Goal: Task Accomplishment & Management: Manage account settings

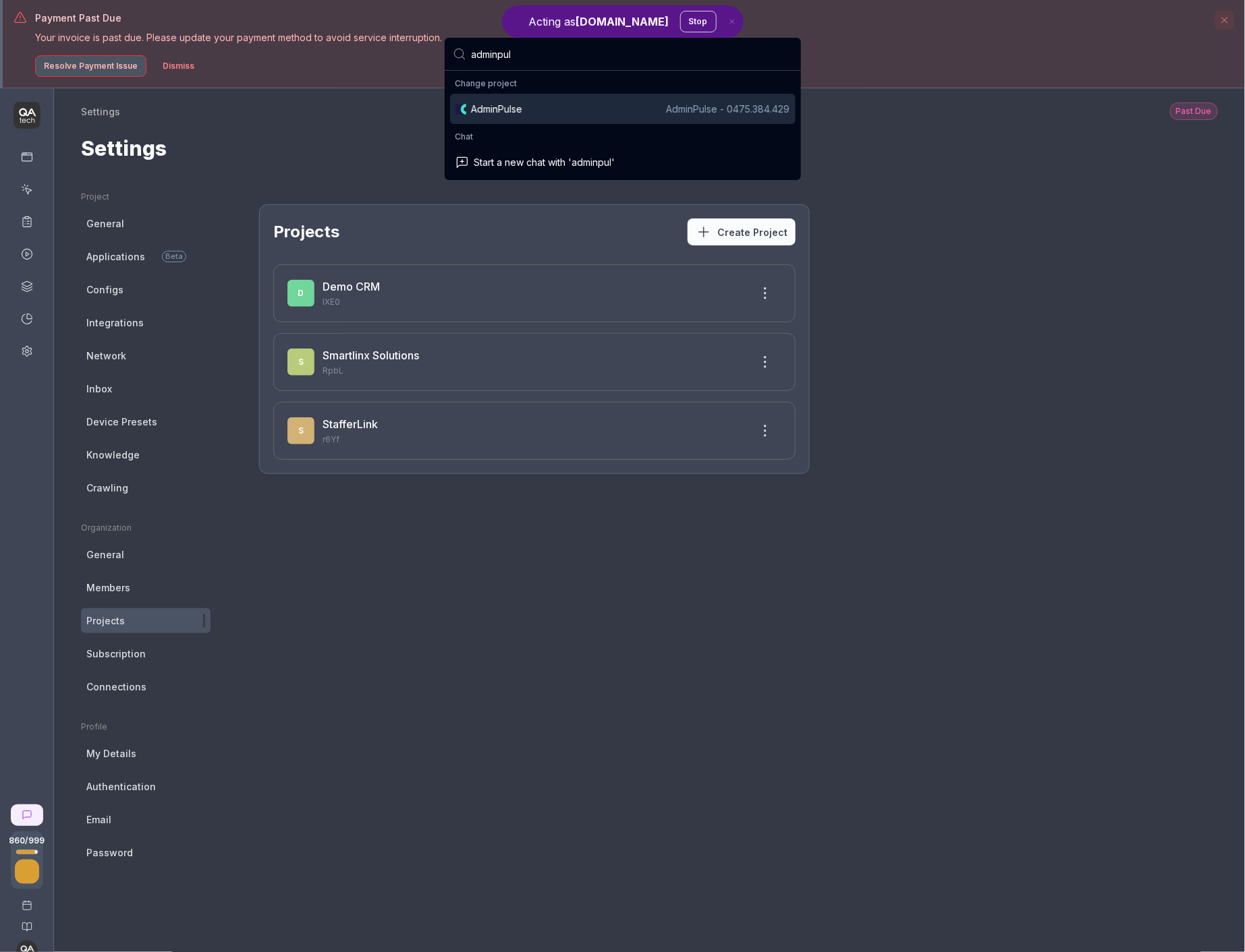
type input "adminpul"
click at [586, 110] on div "AdminPulse AdminPulse - 0475.384.429" at bounding box center [630, 109] width 319 height 14
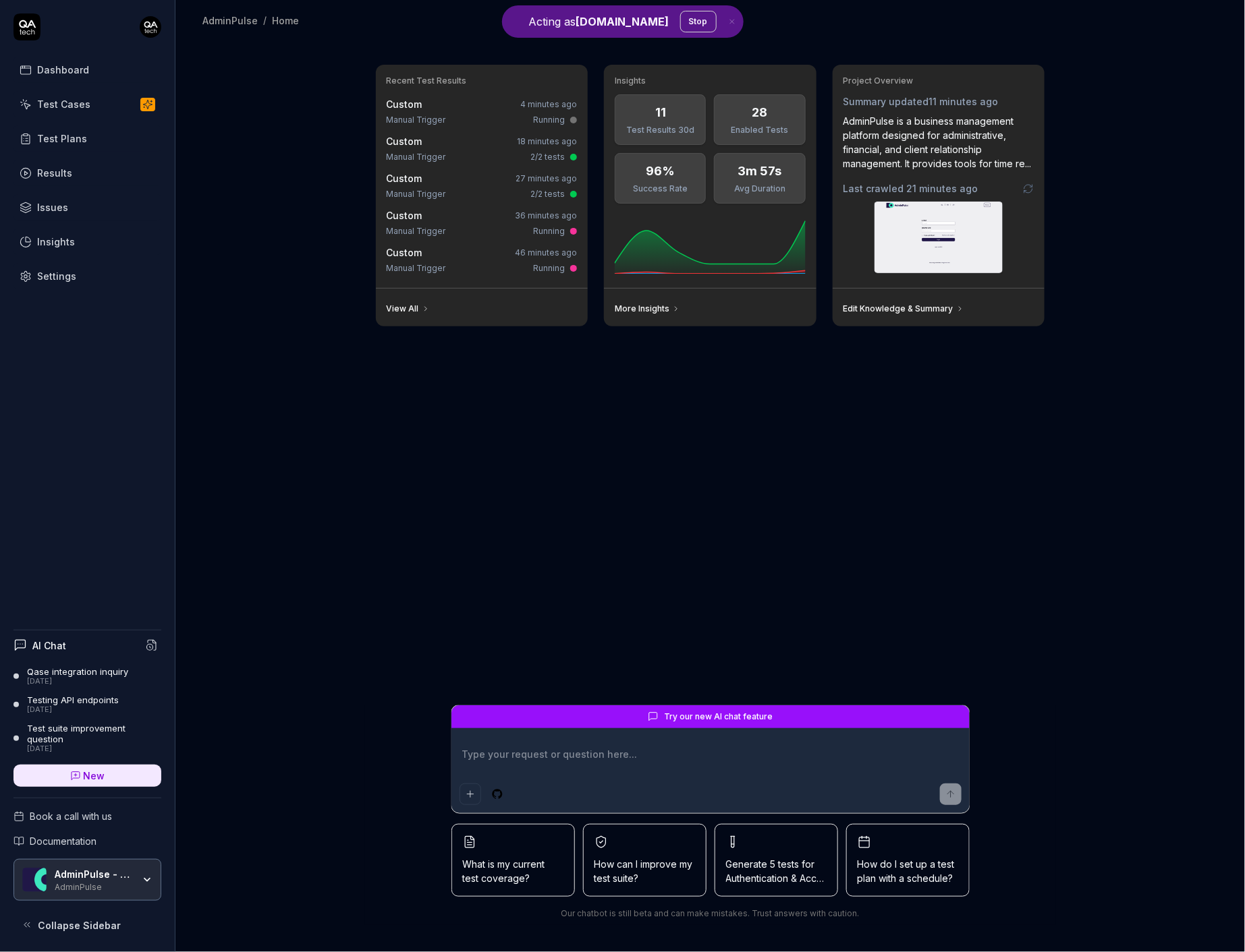
click at [75, 275] on link "Settings" at bounding box center [87, 275] width 148 height 26
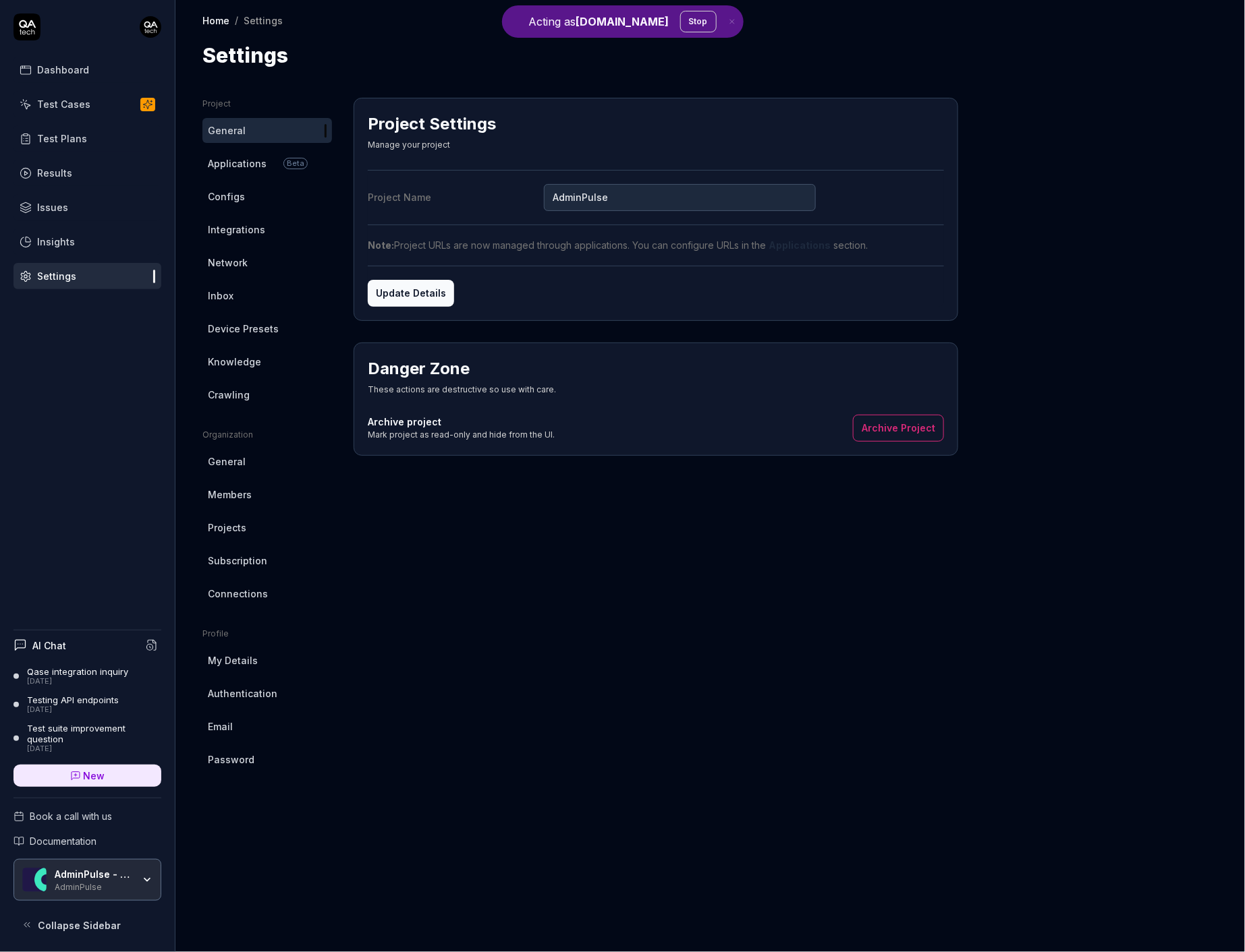
click at [249, 406] on link "Crawling" at bounding box center [267, 395] width 129 height 25
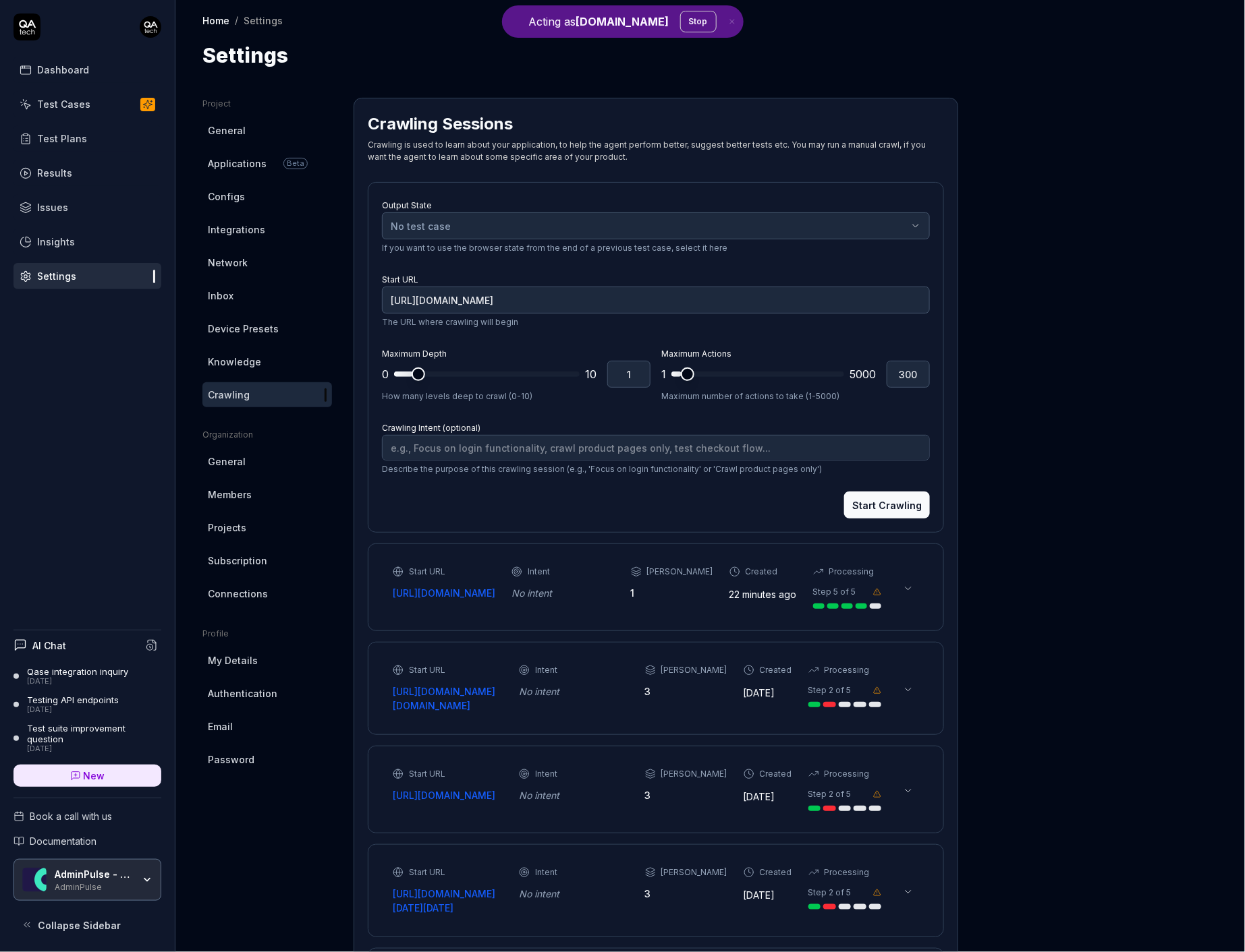
click at [283, 365] on link "Knowledge" at bounding box center [267, 362] width 129 height 25
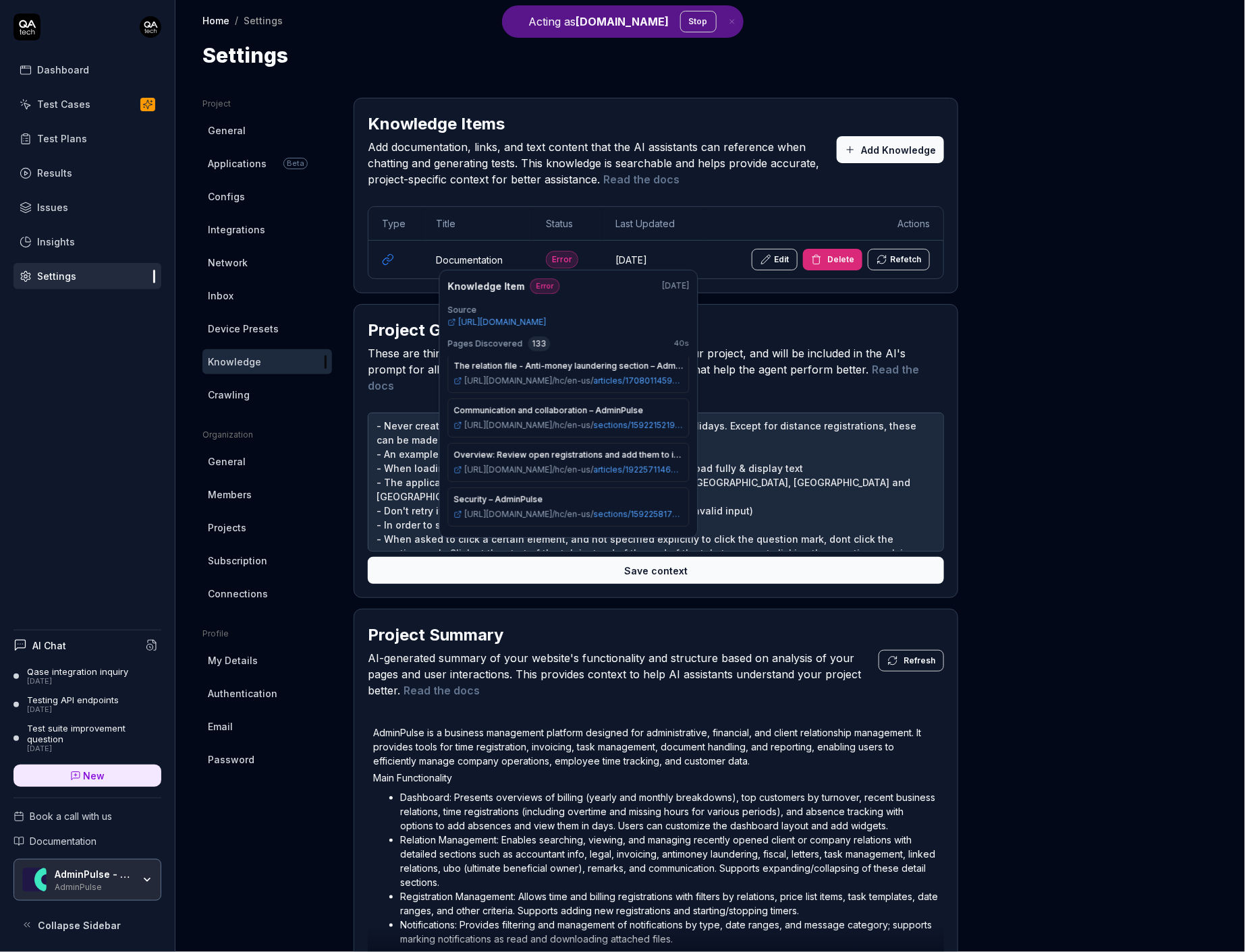
scroll to position [4393, 0]
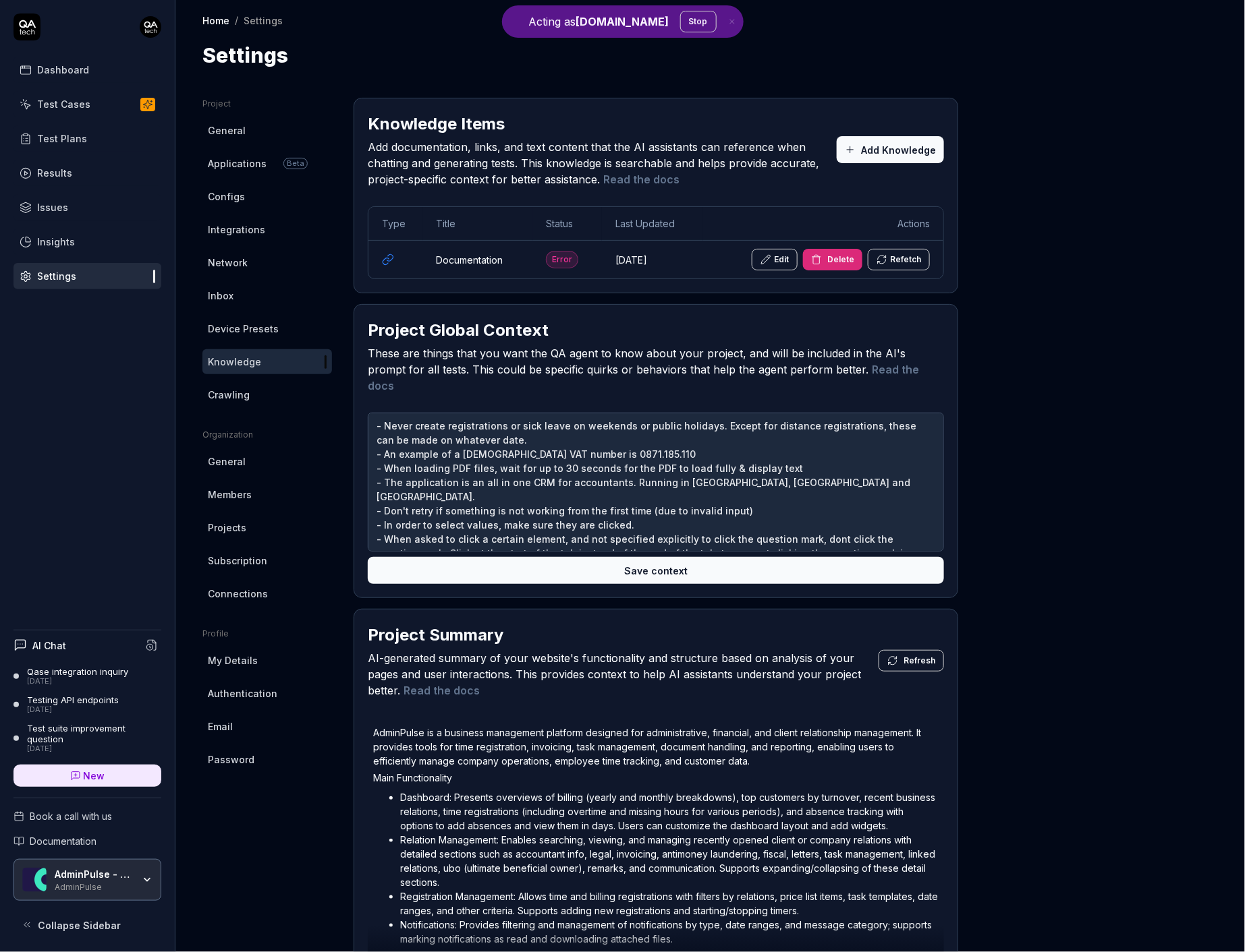
click at [780, 254] on button "Edit" at bounding box center [774, 259] width 46 height 22
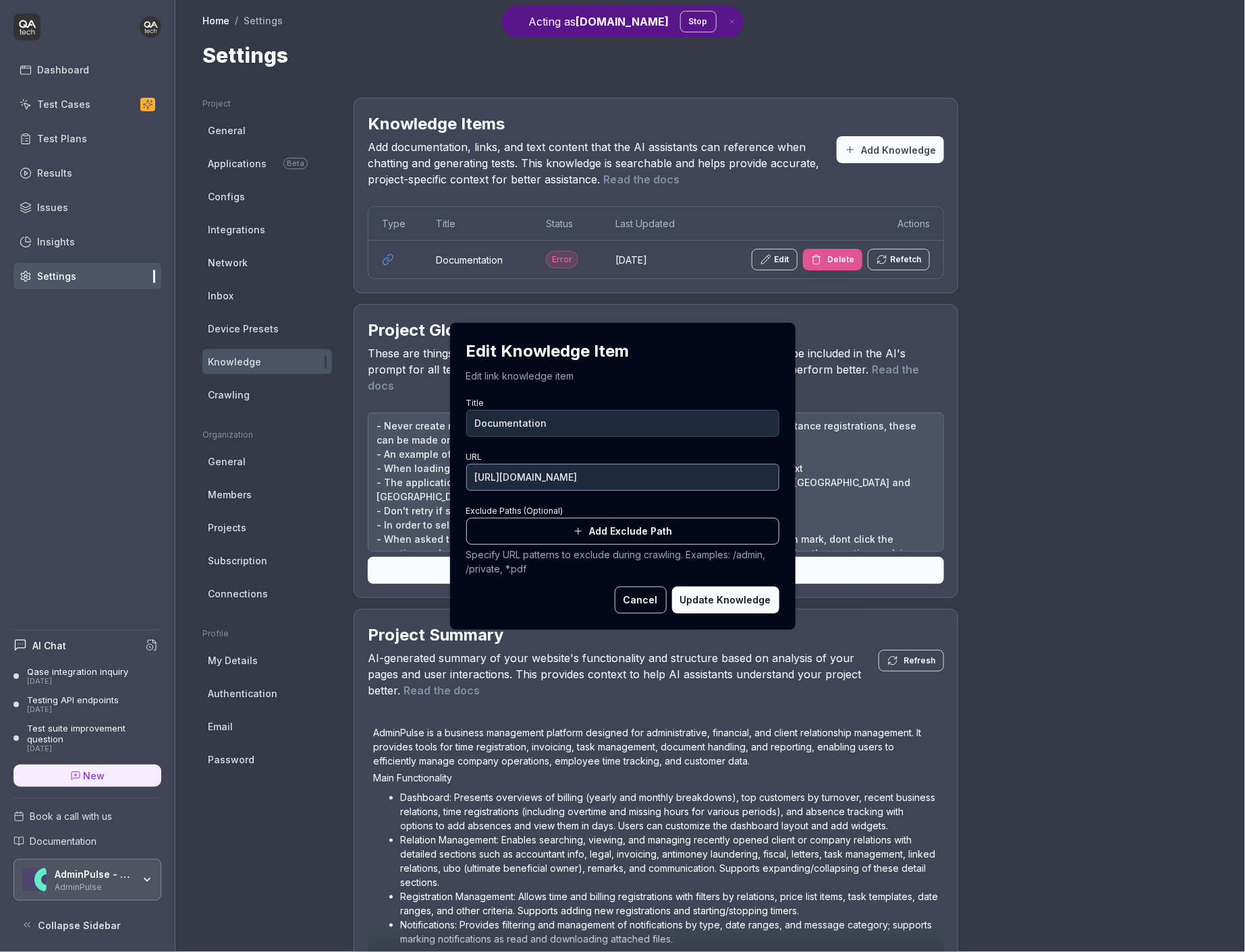
click at [634, 482] on input "https://adminpulse.zendesk.com/hc/en-us" at bounding box center [622, 477] width 313 height 27
click at [681, 482] on input "https://adminpulse.zendesk.com/hc/en-us" at bounding box center [622, 477] width 313 height 27
click at [642, 607] on button "Cancel" at bounding box center [641, 600] width 52 height 27
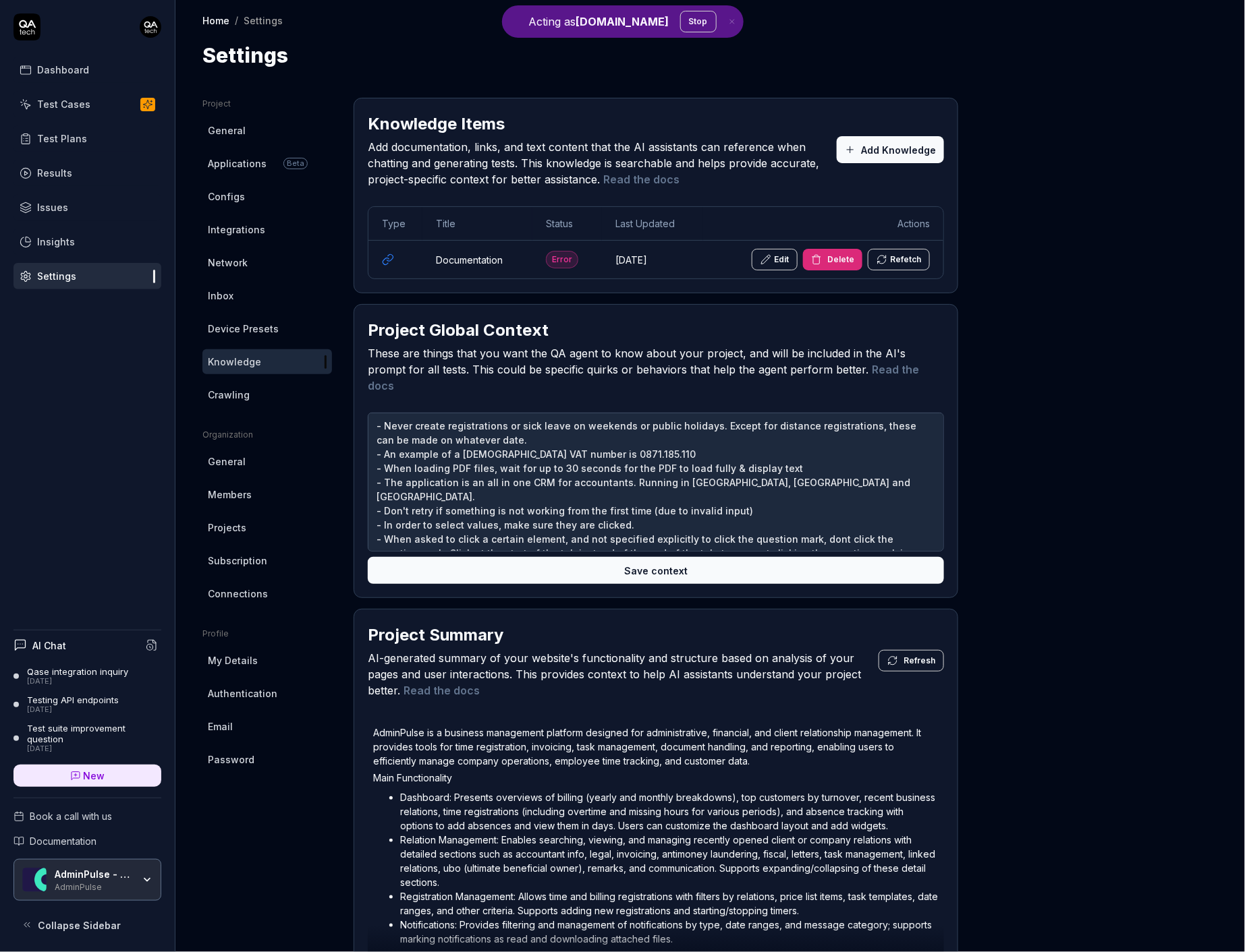
click at [903, 261] on button "Refetch" at bounding box center [898, 259] width 62 height 22
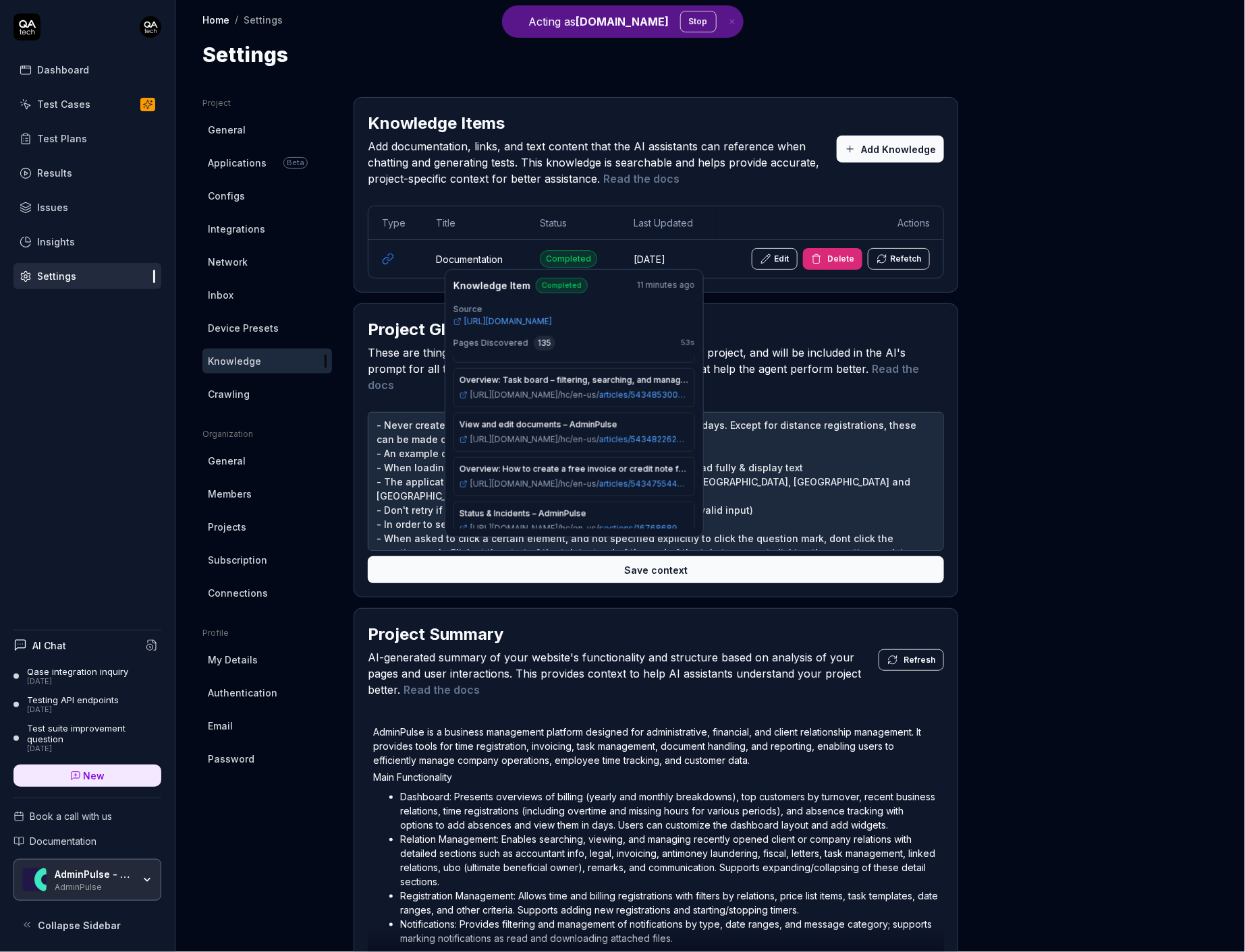
scroll to position [3156, 0]
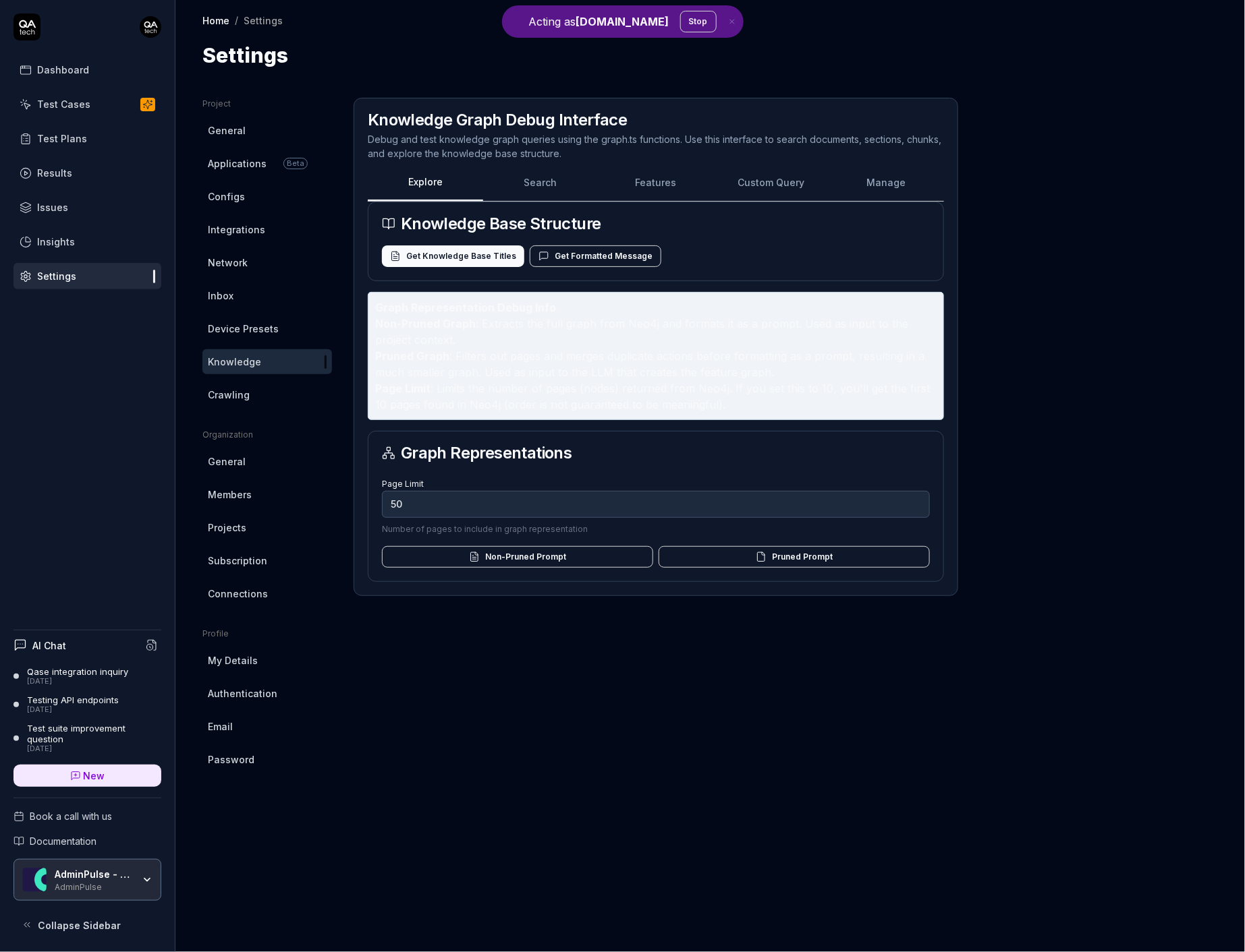
click at [478, 261] on button "Get Knowledge Base Titles" at bounding box center [452, 257] width 143 height 22
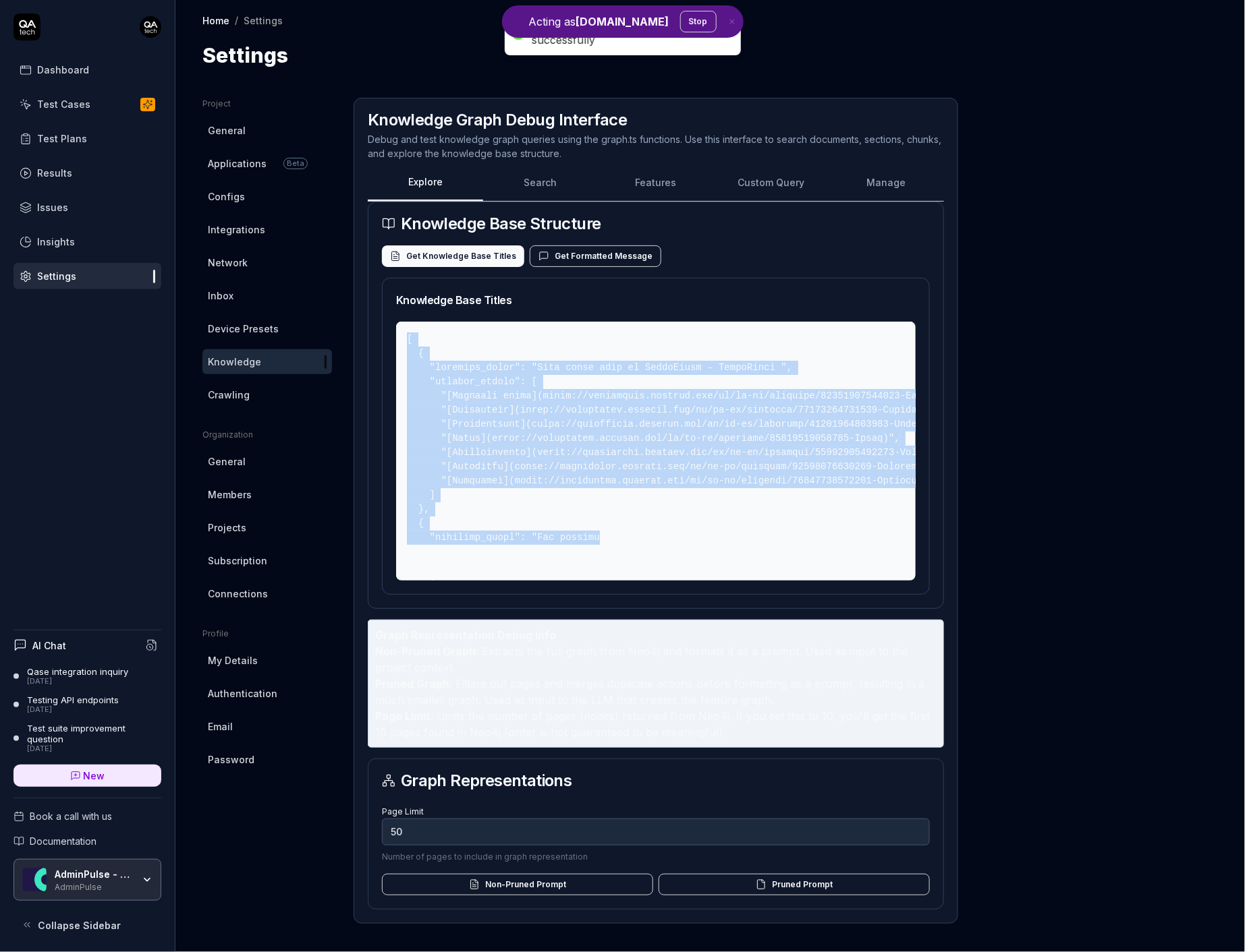
drag, startPoint x: 561, startPoint y: 346, endPoint x: 599, endPoint y: 541, distance: 198.7
click at [599, 543] on pre at bounding box center [655, 450] width 520 height 259
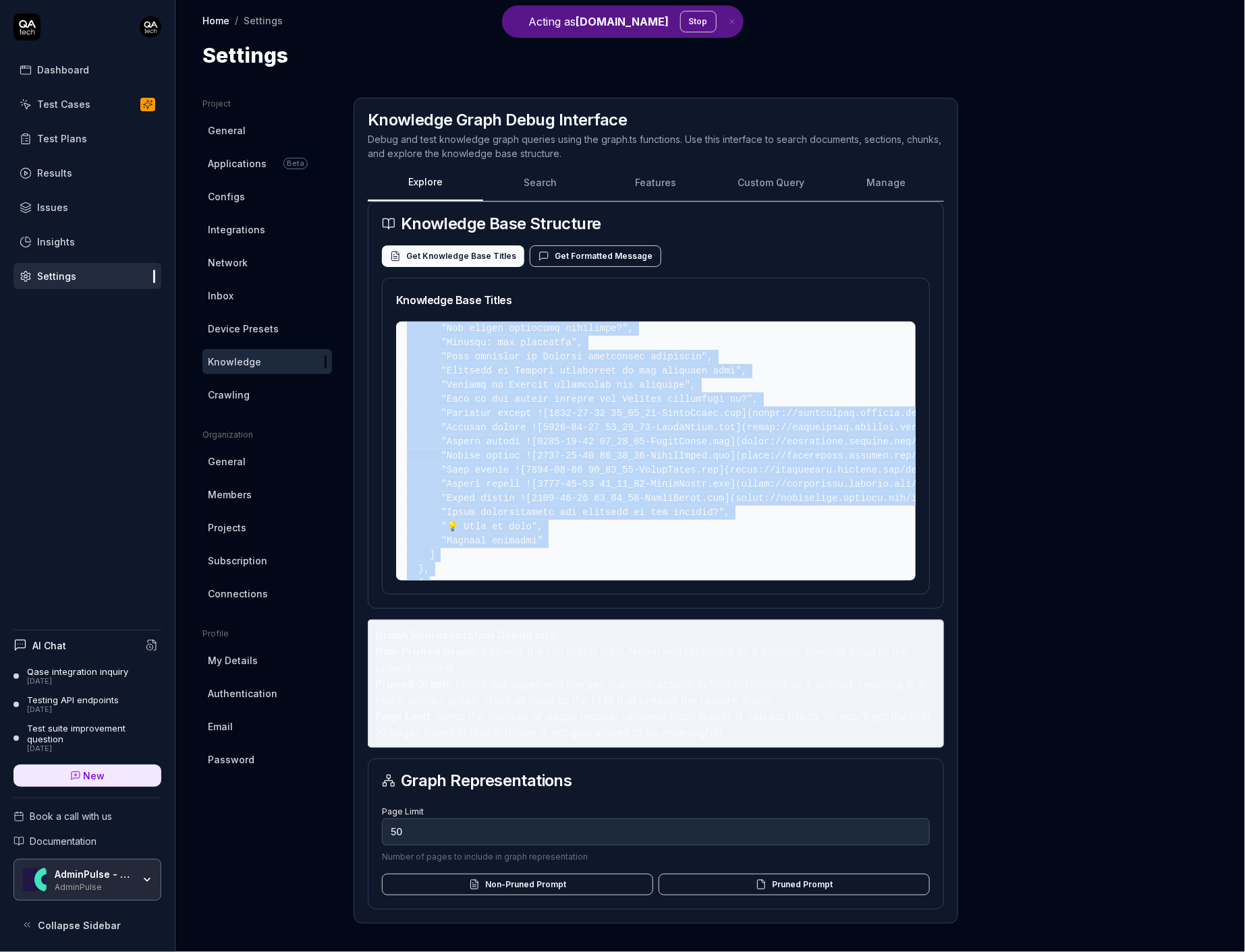
scroll to position [3128, 0]
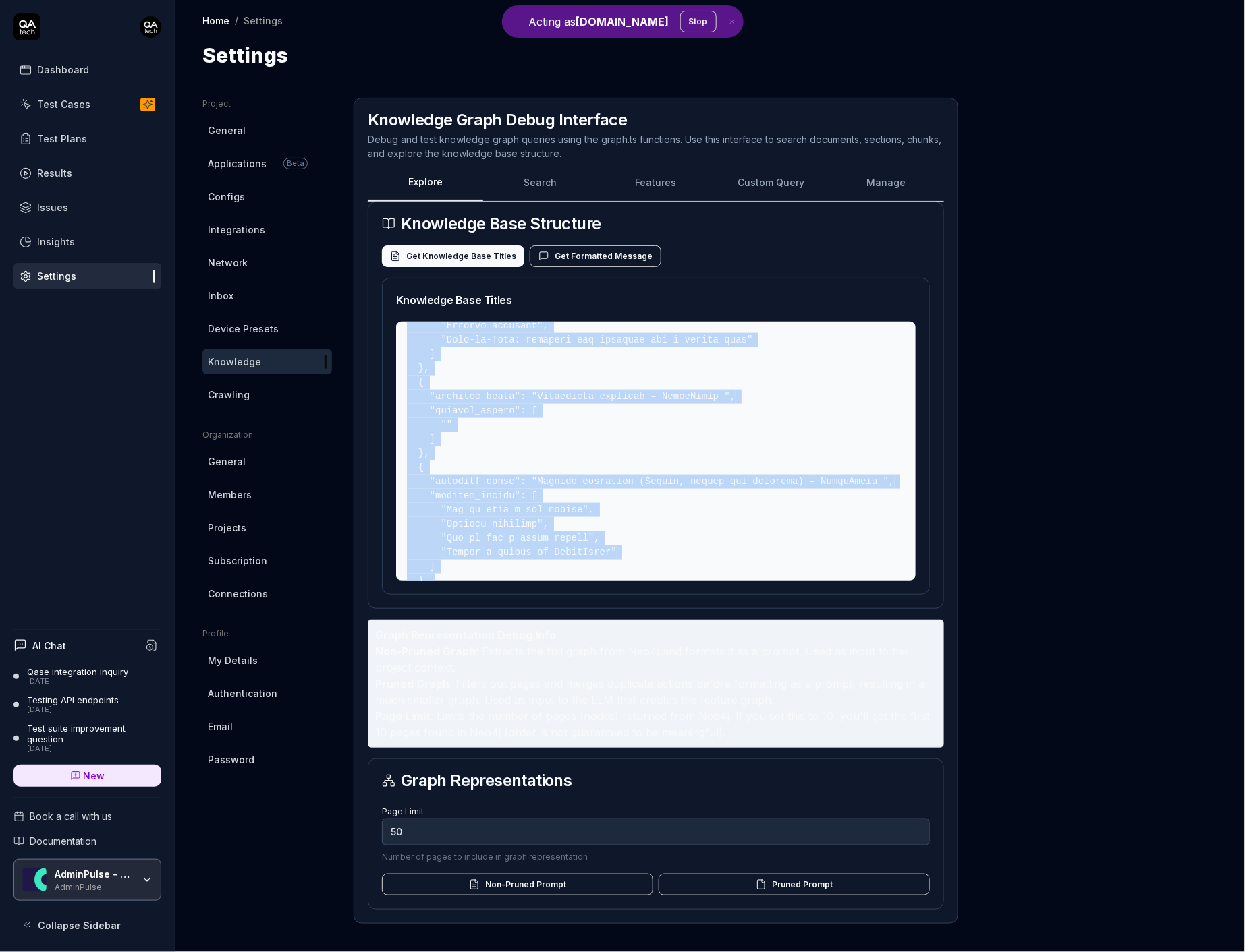
drag, startPoint x: 637, startPoint y: 408, endPoint x: 642, endPoint y: 607, distance: 199.1
click at [642, 607] on div "Knowledge Base Structure Get Knowledge Base Titles Get Formatted Message Knowle…" at bounding box center [656, 555] width 576 height 708
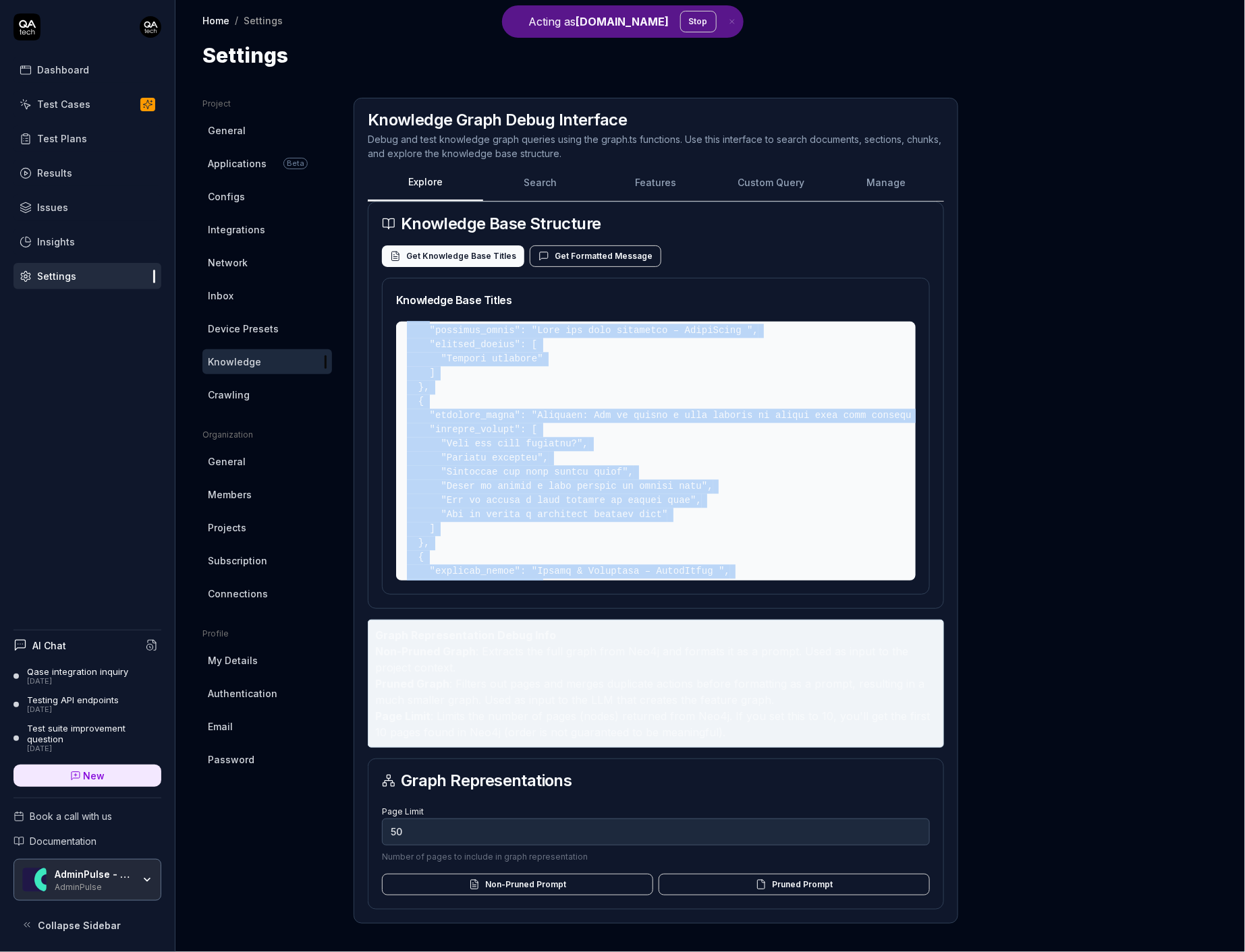
scroll to position [10494, 0]
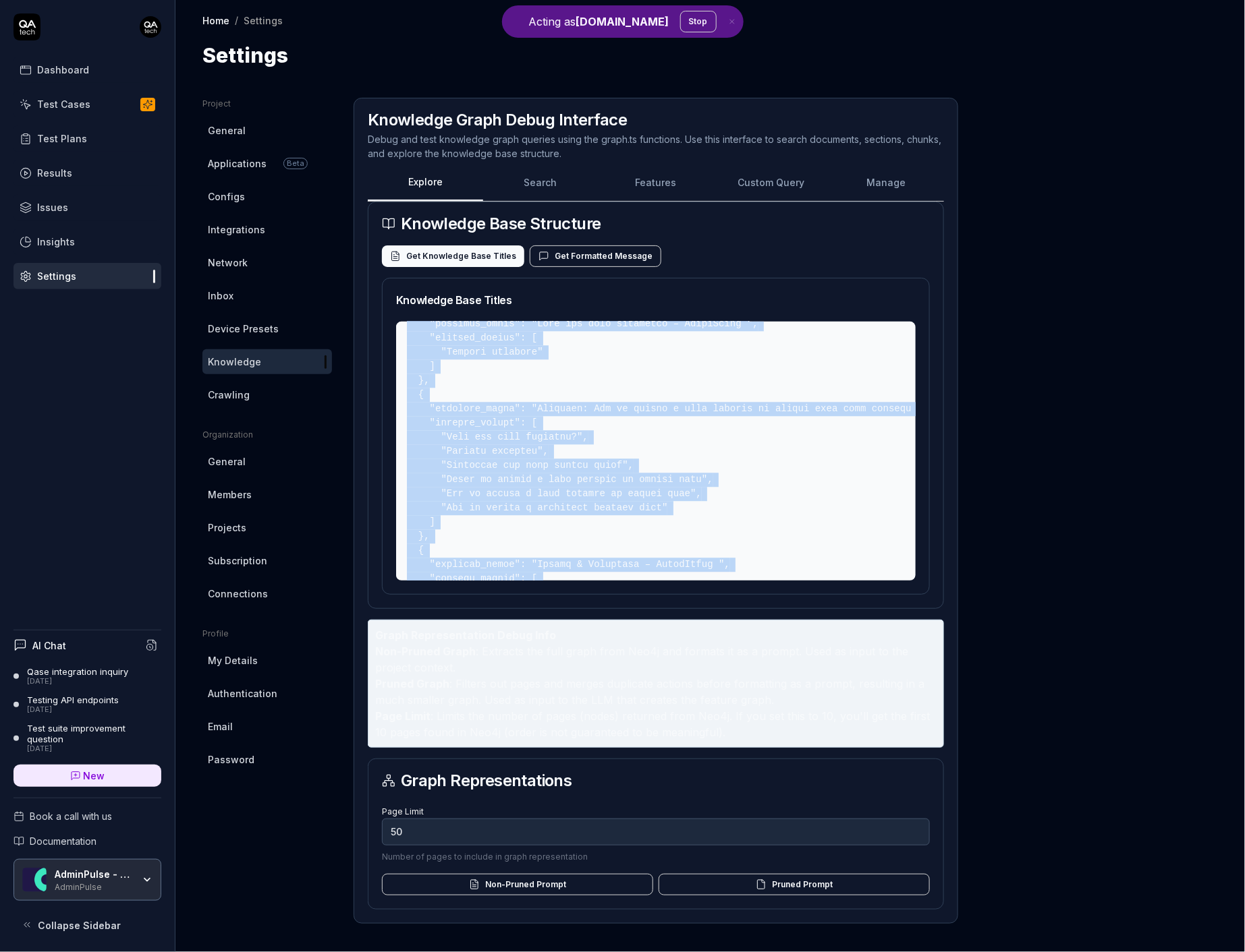
click at [707, 397] on pre at bounding box center [655, 450] width 520 height 259
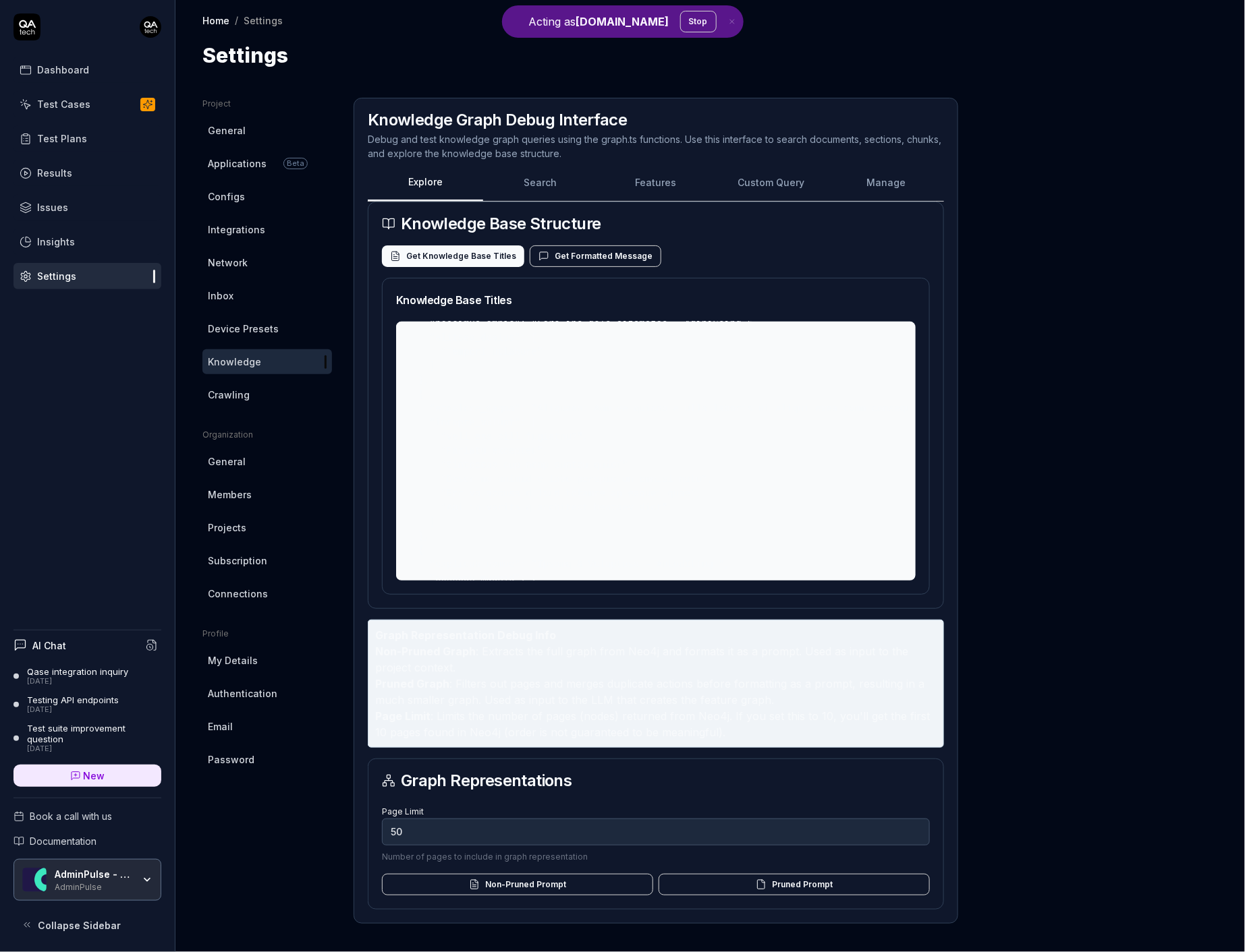
click at [707, 397] on pre at bounding box center [655, 450] width 520 height 259
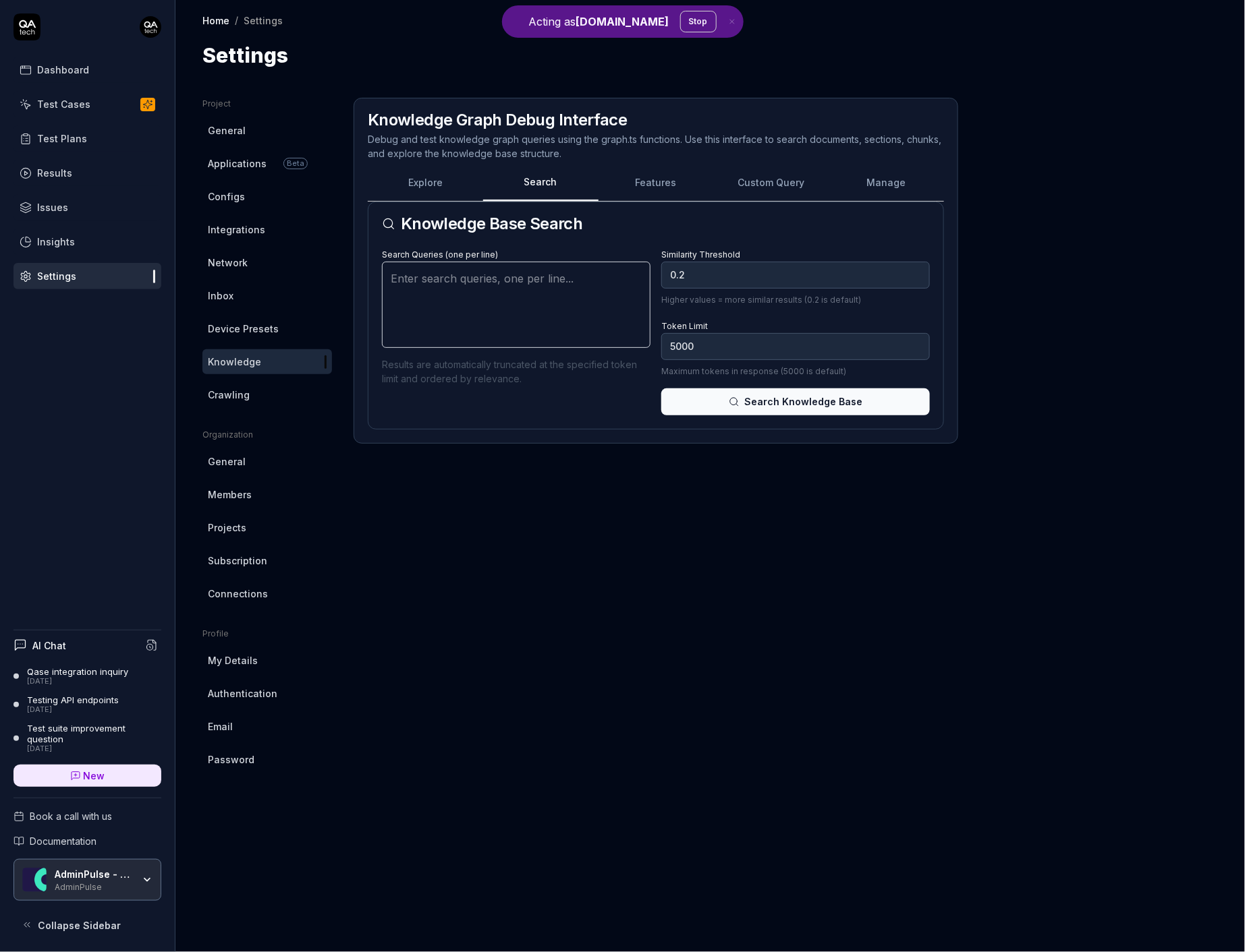
click at [541, 180] on button "Search" at bounding box center [540, 188] width 116 height 27
click at [630, 175] on button "Features" at bounding box center [656, 188] width 116 height 27
click at [533, 172] on div "Knowledge Graph Debug Interface Debug and test knowledge graph queries using th…" at bounding box center [655, 271] width 604 height 346
click at [537, 174] on div "Explore Search Features Custom Query Manage" at bounding box center [656, 188] width 576 height 28
click at [540, 178] on button "Search" at bounding box center [540, 188] width 116 height 27
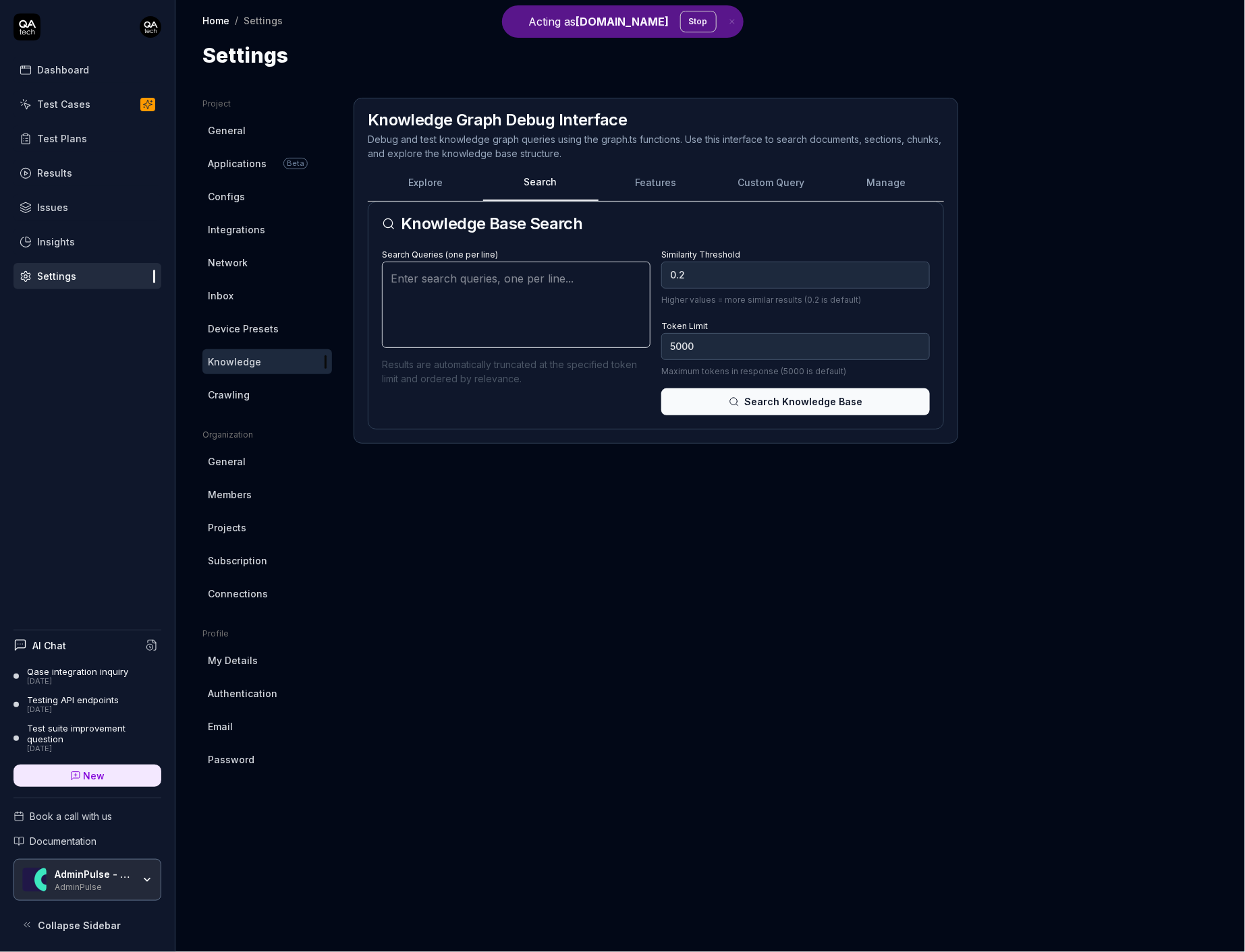
click at [662, 188] on button "Features" at bounding box center [656, 188] width 116 height 27
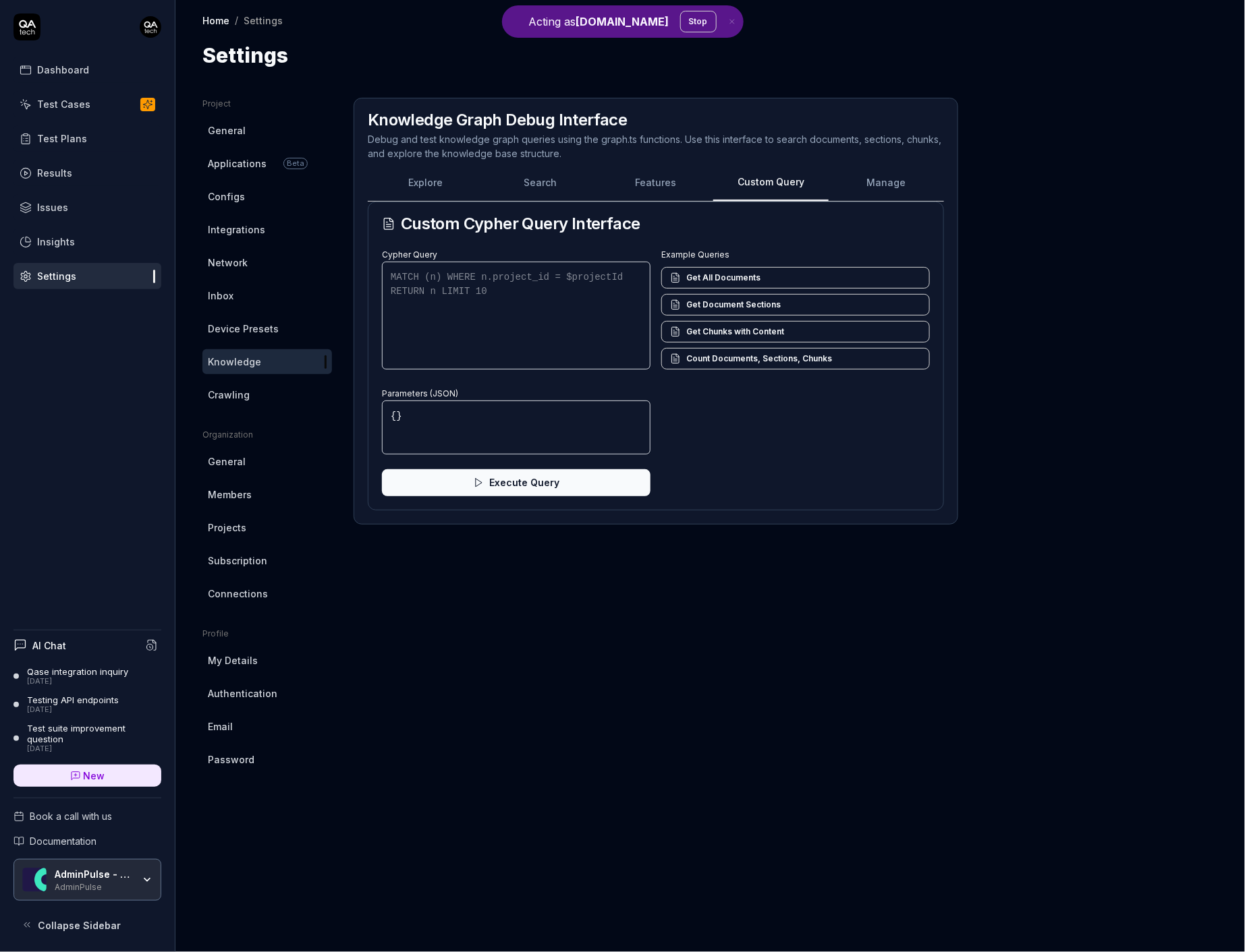
click at [732, 186] on button "Custom Query" at bounding box center [770, 188] width 116 height 27
click at [885, 182] on button "Manage" at bounding box center [886, 188] width 116 height 27
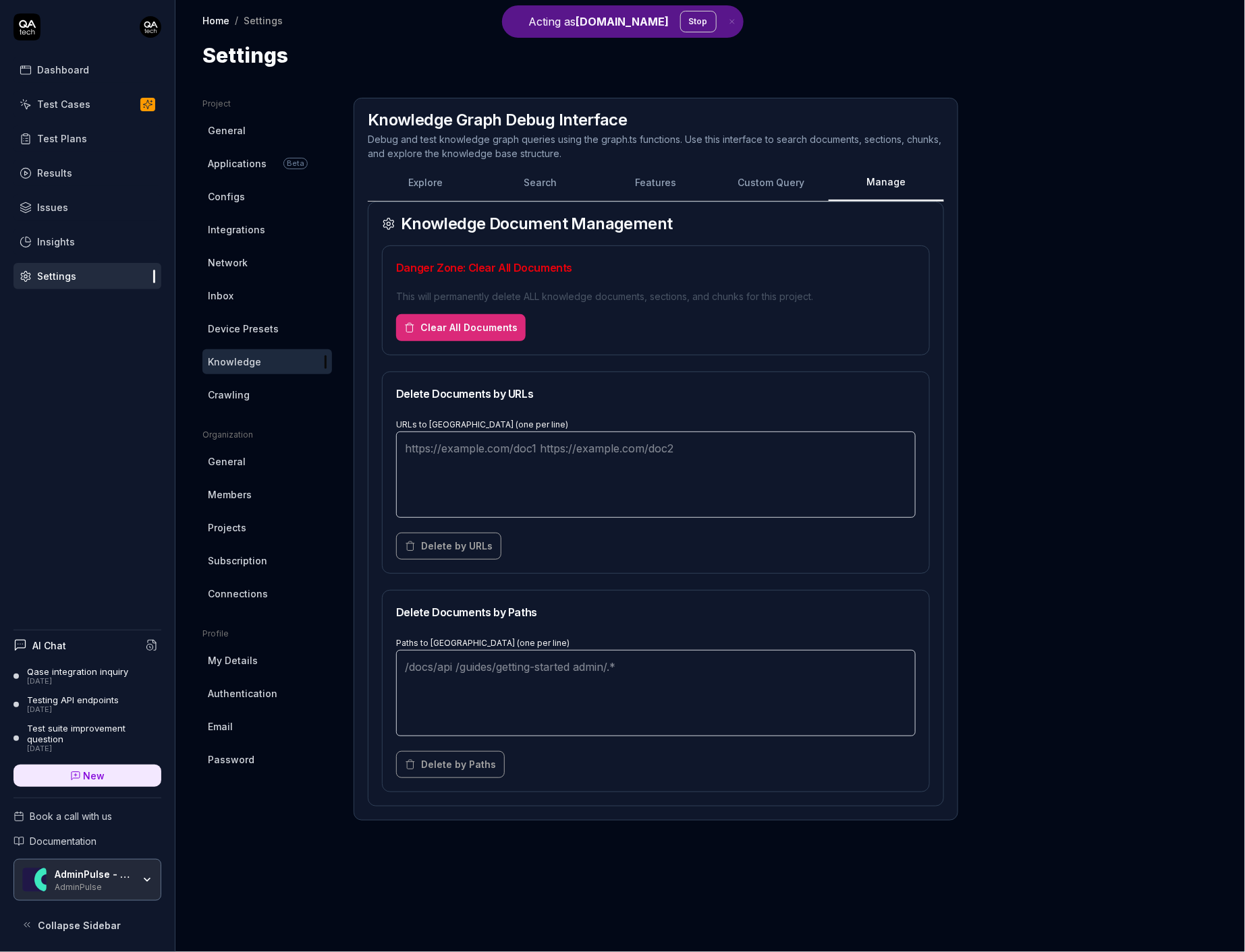
click at [265, 460] on link "General" at bounding box center [267, 462] width 129 height 25
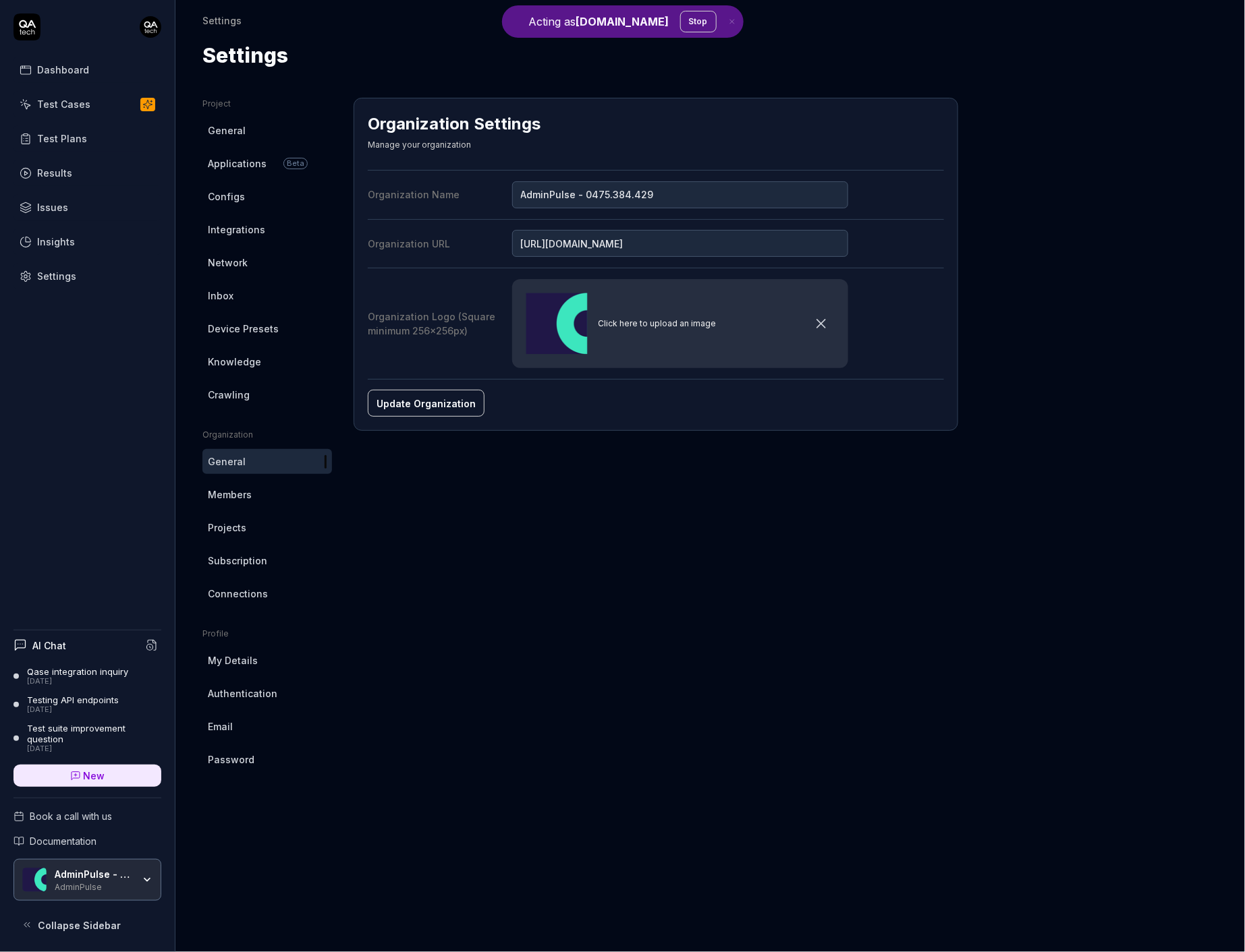
click at [278, 494] on link "Members" at bounding box center [267, 494] width 129 height 25
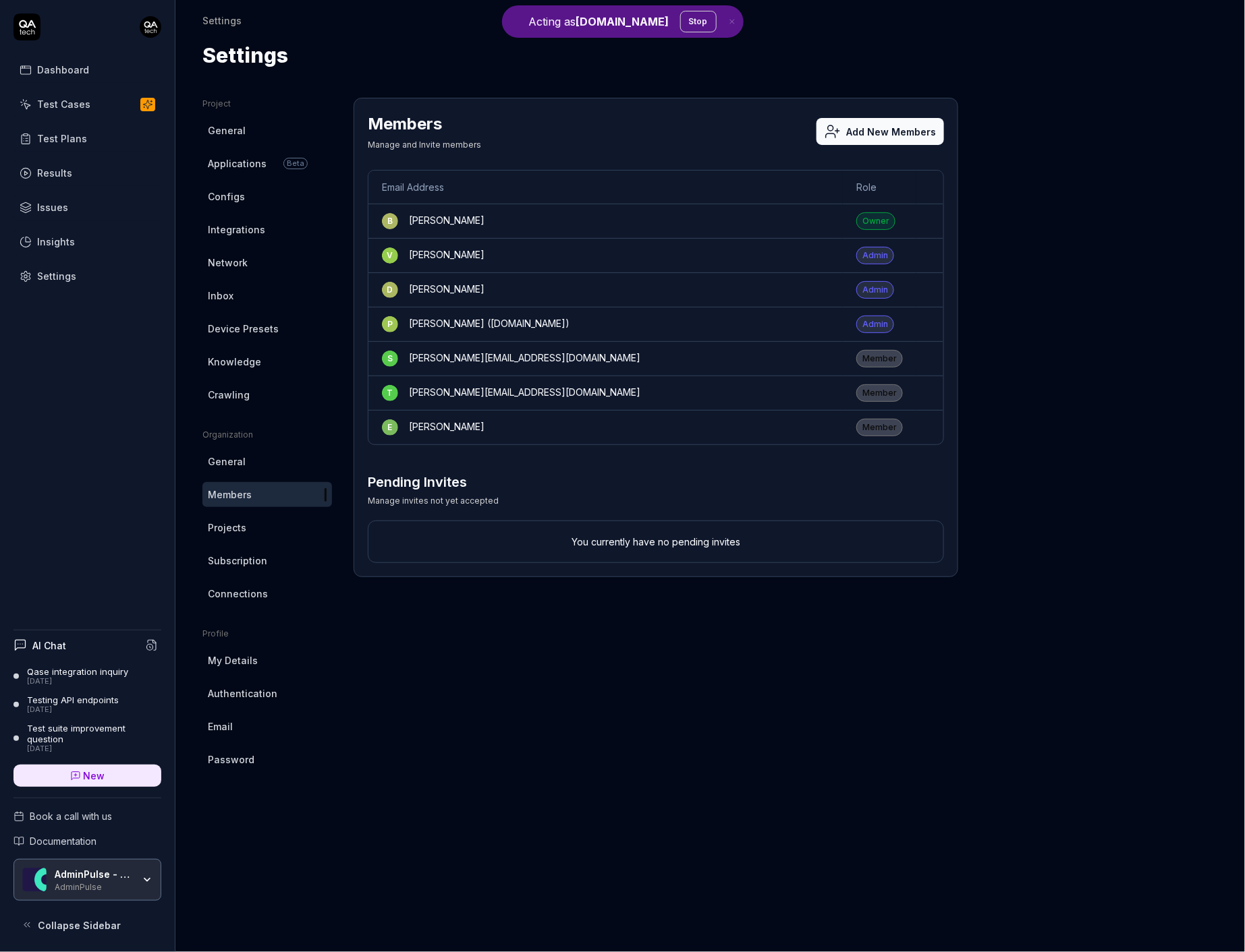
click at [86, 676] on div "Qase integration inquiry" at bounding box center [77, 671] width 101 height 11
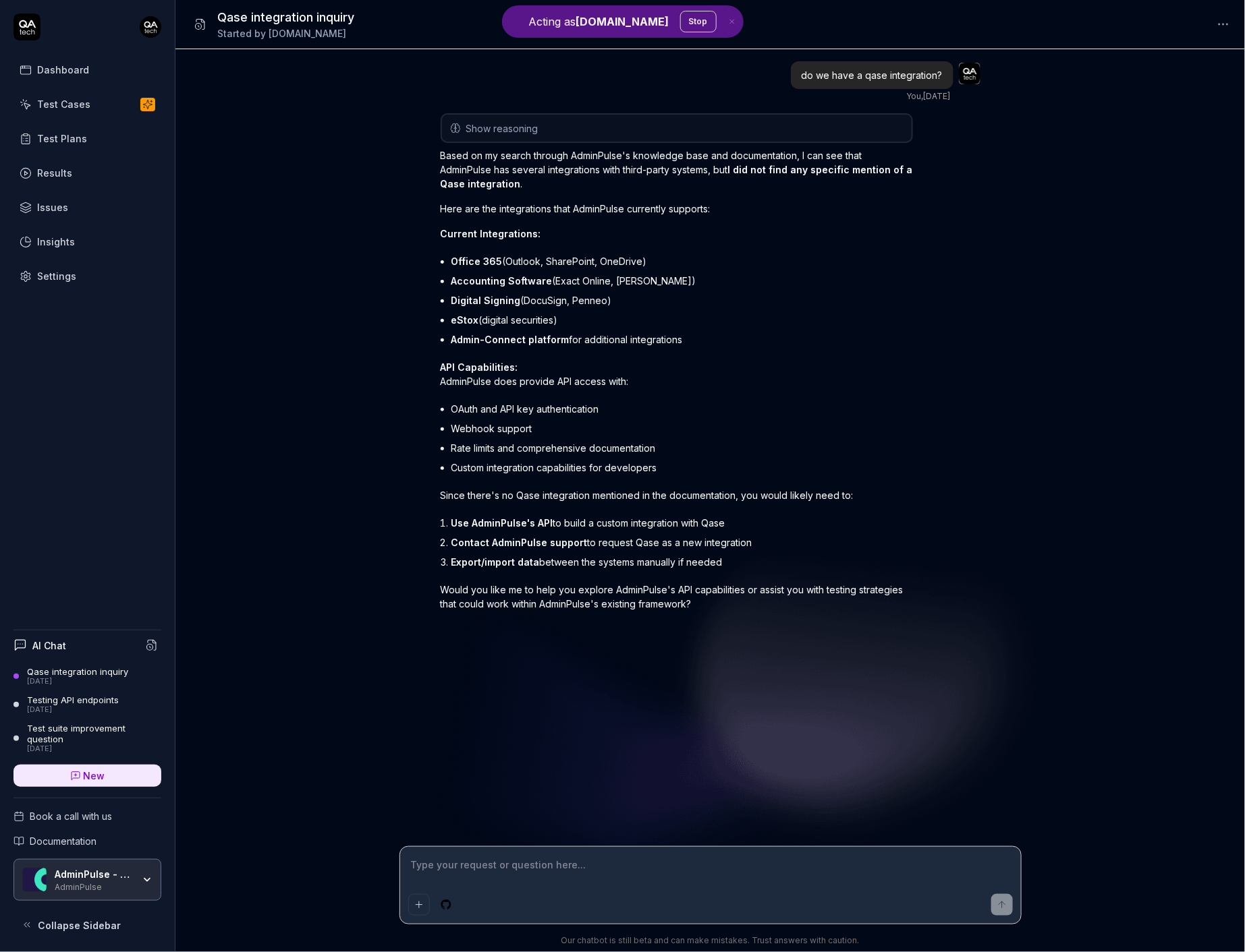
click at [832, 143] on div "Show reasoning The user is asking about a "qase integration" for their AdminPul…" at bounding box center [677, 378] width 472 height 530
click at [816, 133] on button "Show reasoning" at bounding box center [676, 128] width 469 height 27
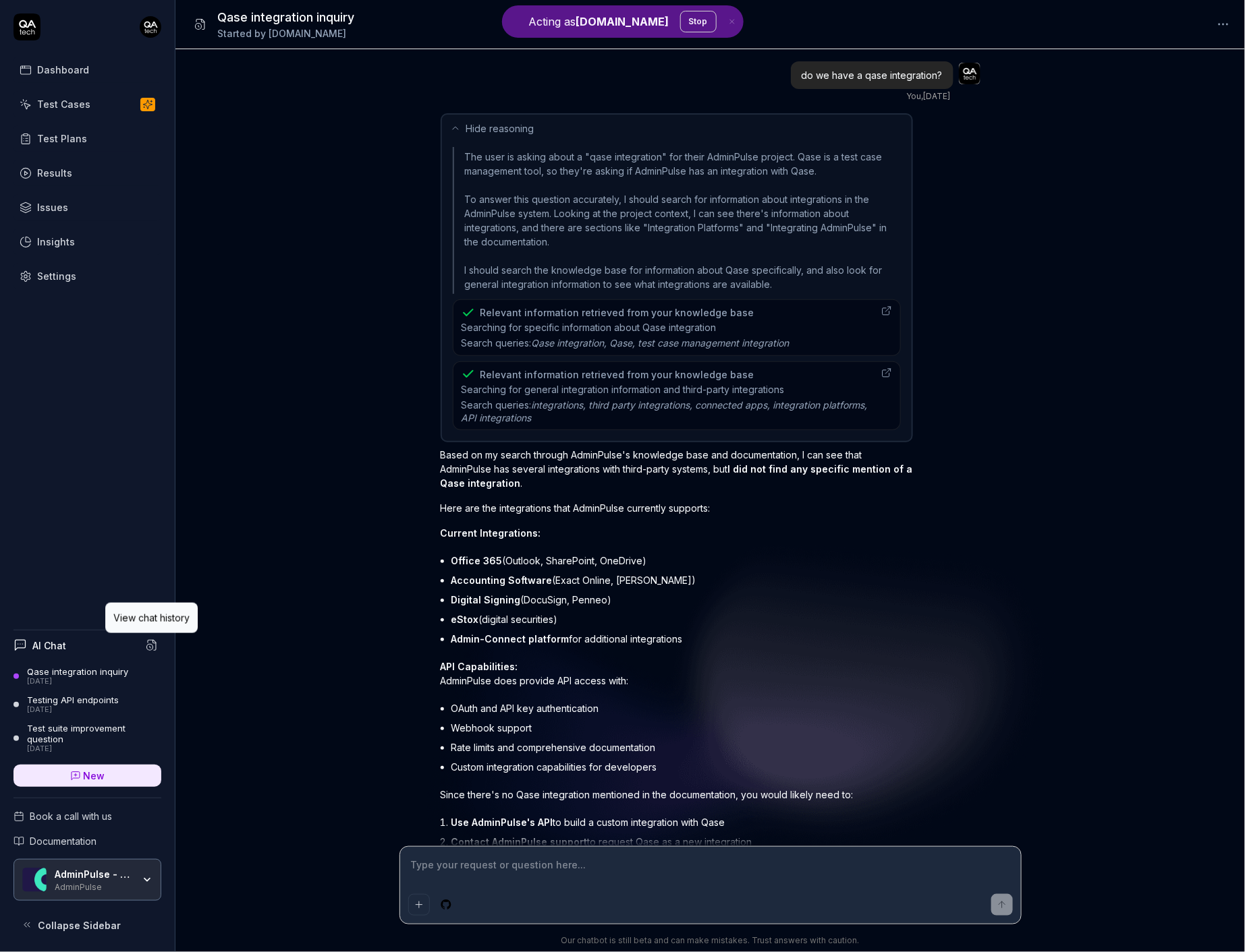
click at [153, 648] on icon at bounding box center [152, 645] width 13 height 13
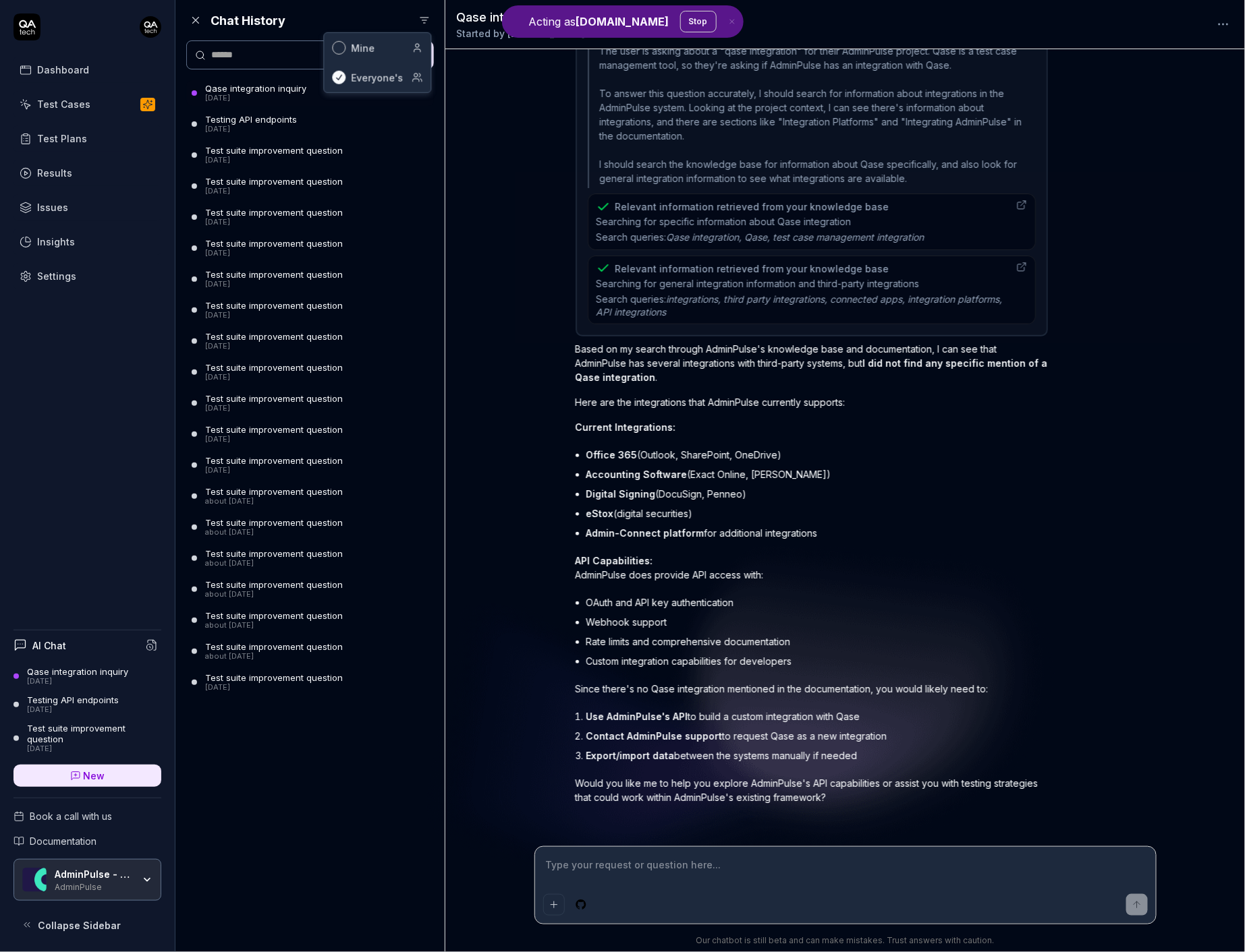
click at [425, 22] on html "Acting as QA.tech Stop Dashboard Test Cases Test Plans Results Issues Insights …" at bounding box center [622, 476] width 1245 height 952
click at [397, 48] on div "Mine" at bounding box center [377, 48] width 107 height 30
click at [427, 14] on html "Acting as QA.tech Stop Dashboard Test Cases Test Plans Results Issues Insights …" at bounding box center [622, 476] width 1245 height 952
click at [404, 75] on div "Everyone's" at bounding box center [377, 77] width 107 height 30
click at [251, 127] on div "9 days ago" at bounding box center [250, 129] width 92 height 10
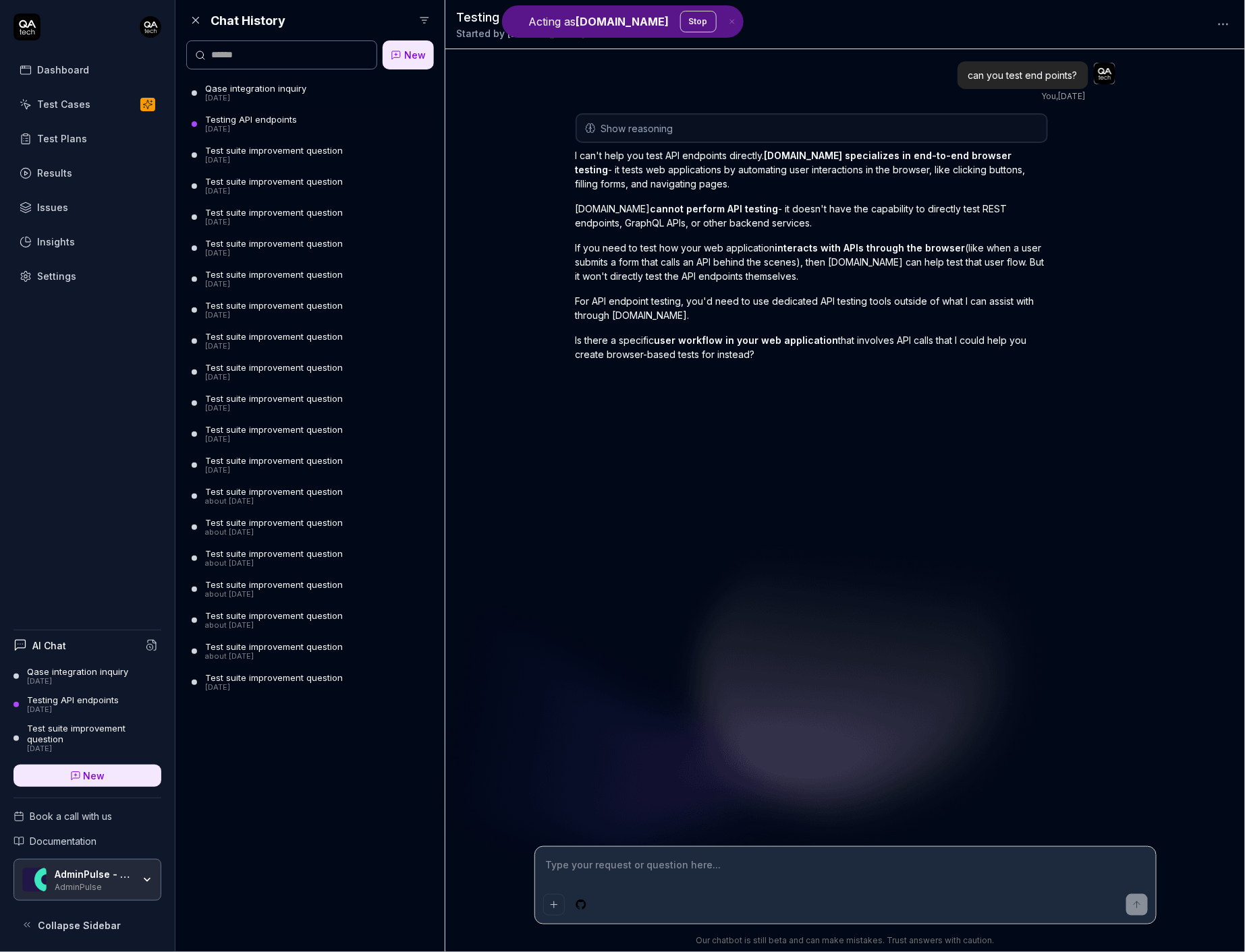
type textarea "*"
click at [817, 136] on button "Show reasoning" at bounding box center [811, 128] width 469 height 27
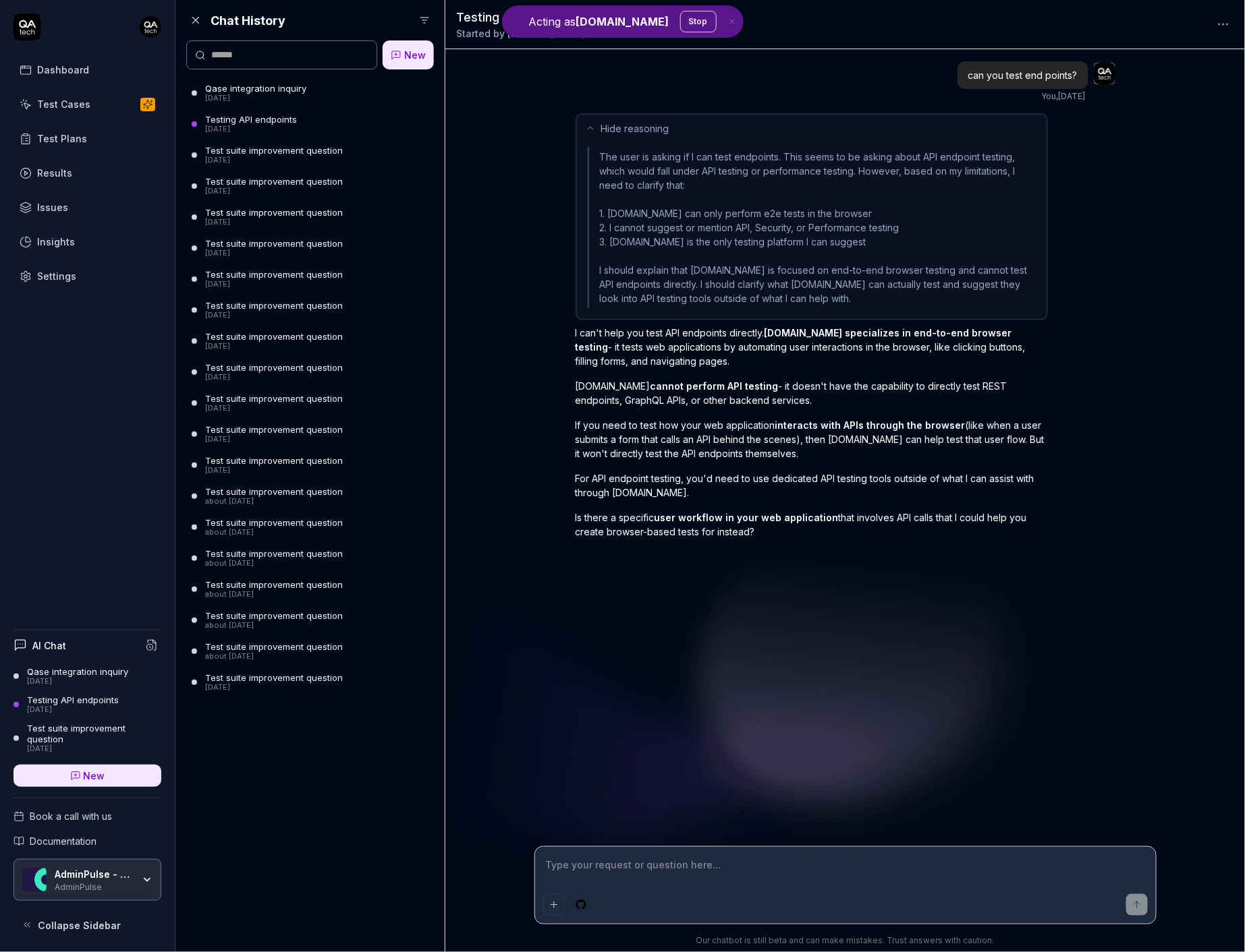
click at [648, 116] on button "Hide reasoning" at bounding box center [811, 128] width 469 height 27
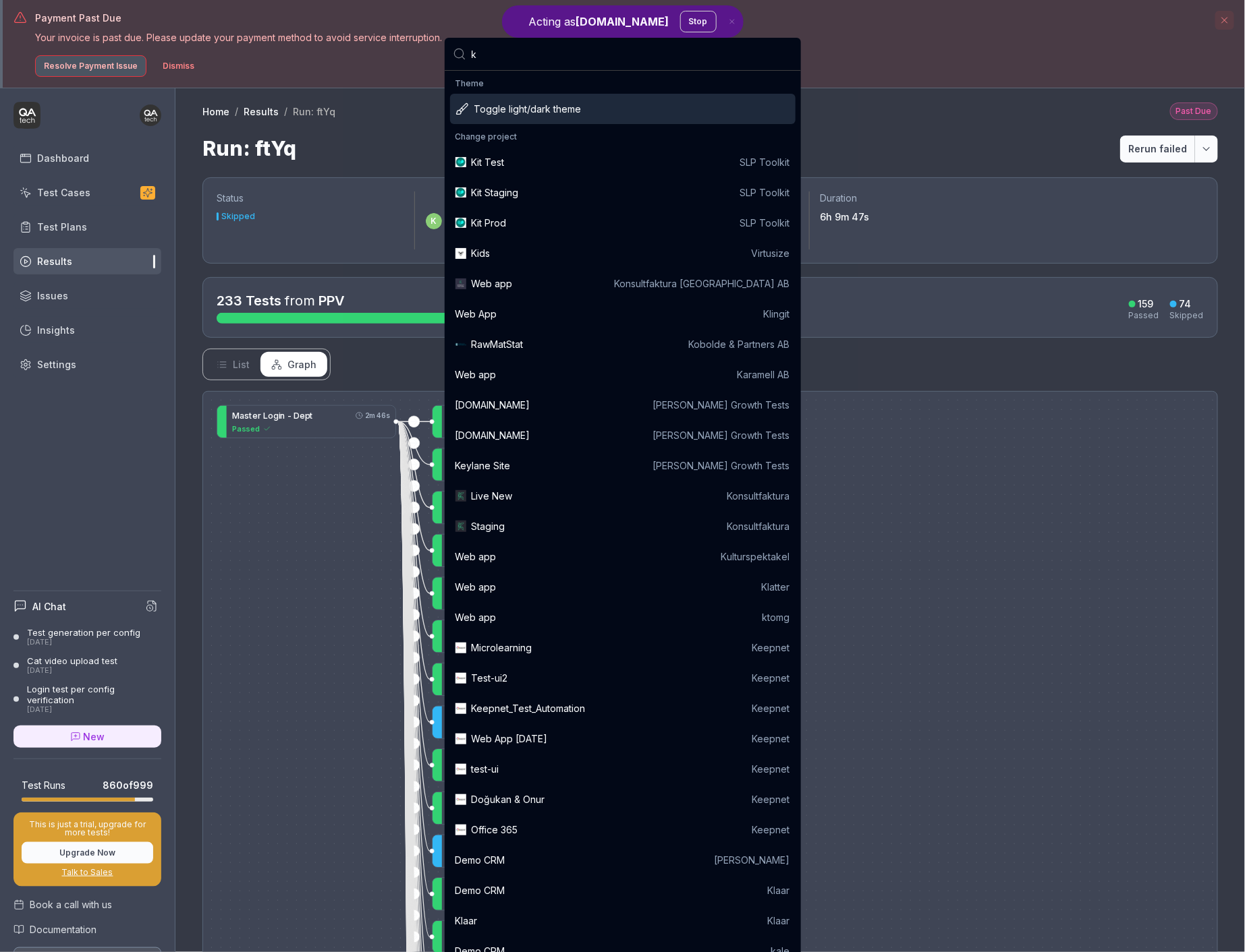
type input "kn"
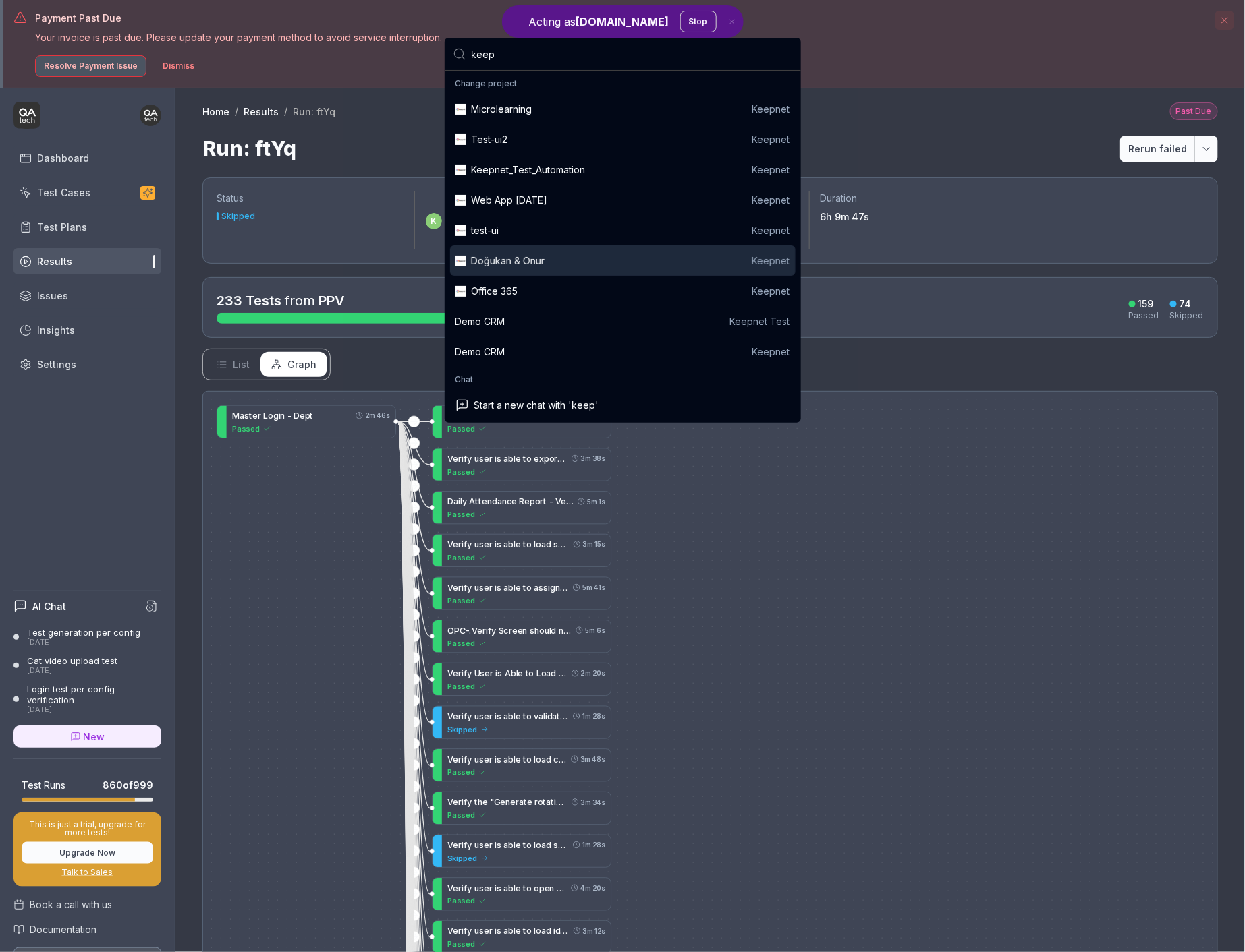
type input "keep"
click at [656, 260] on div "Doğukan & Onur Keepnet" at bounding box center [630, 261] width 319 height 14
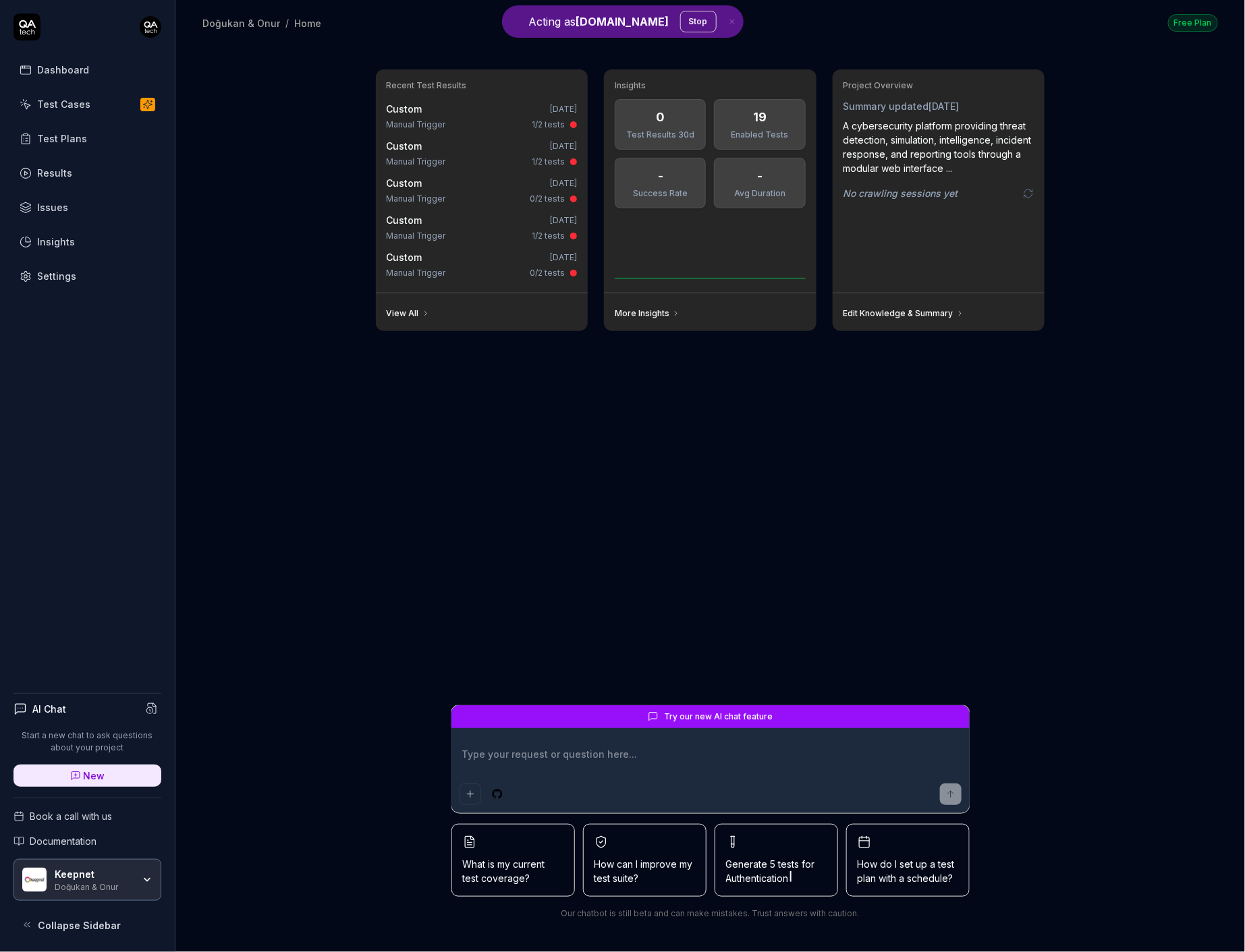
click at [75, 100] on div "Test Cases" at bounding box center [63, 104] width 53 height 14
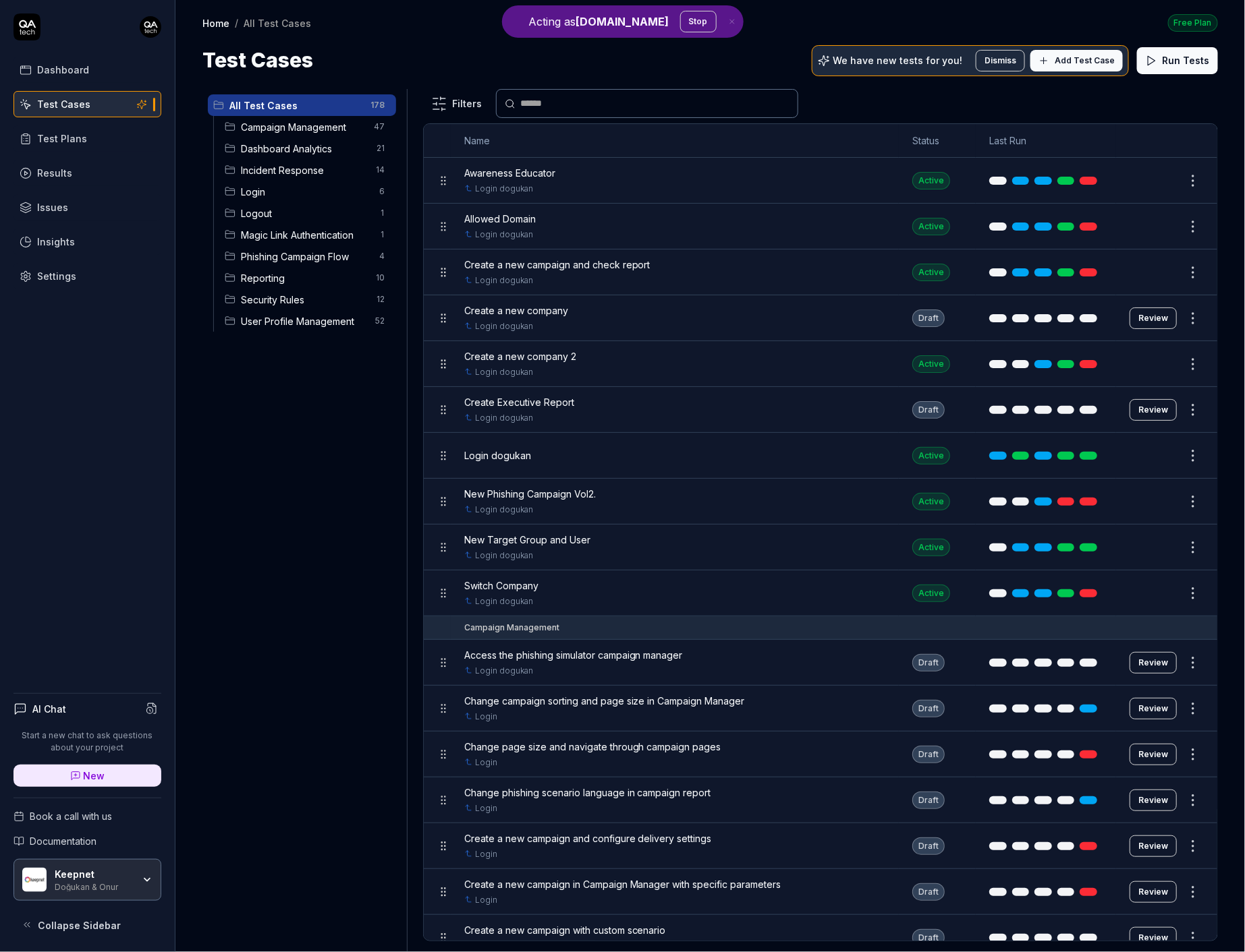
click at [353, 259] on span "Phishing Campaign Flow" at bounding box center [306, 257] width 131 height 14
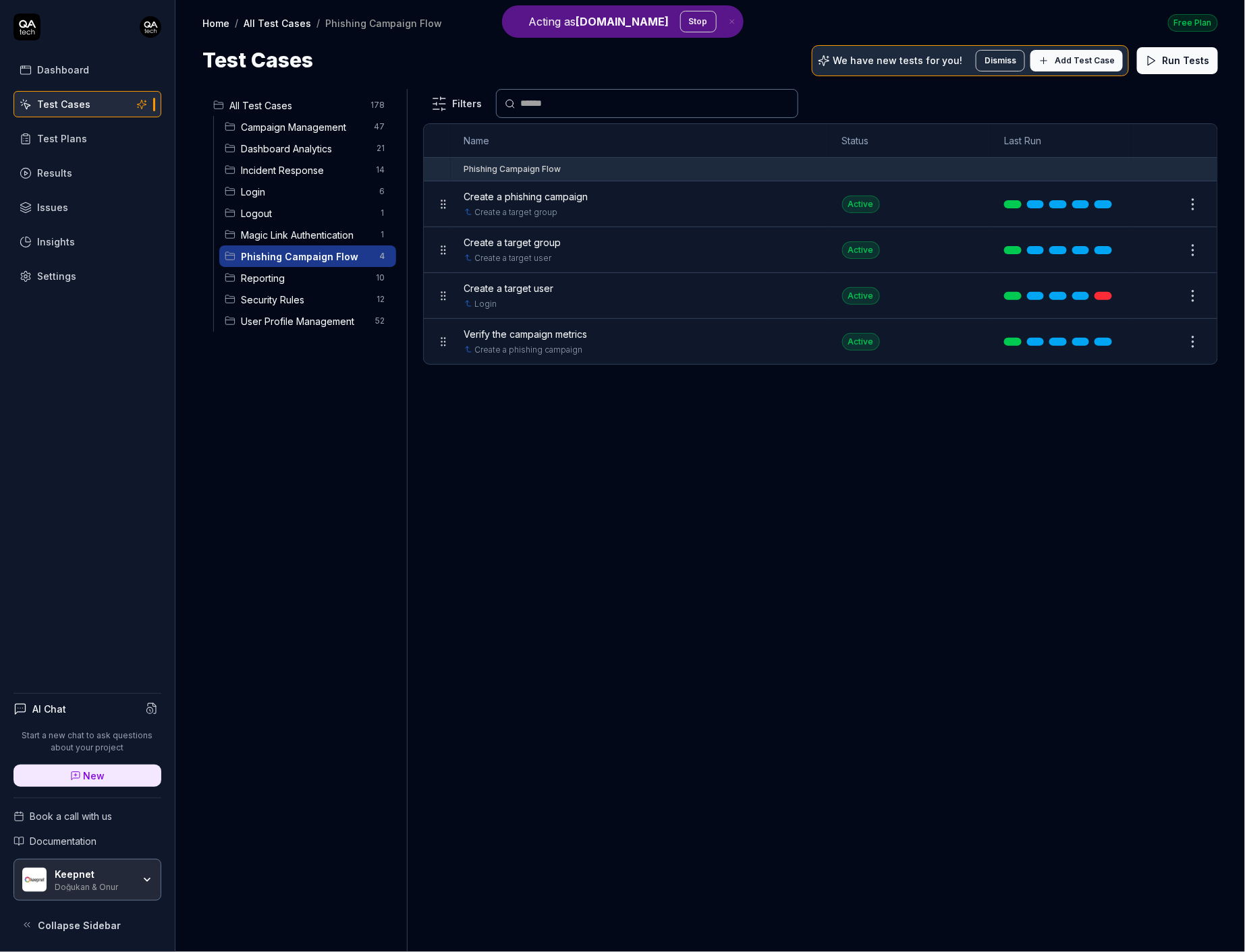
click at [84, 278] on link "Settings" at bounding box center [87, 275] width 148 height 26
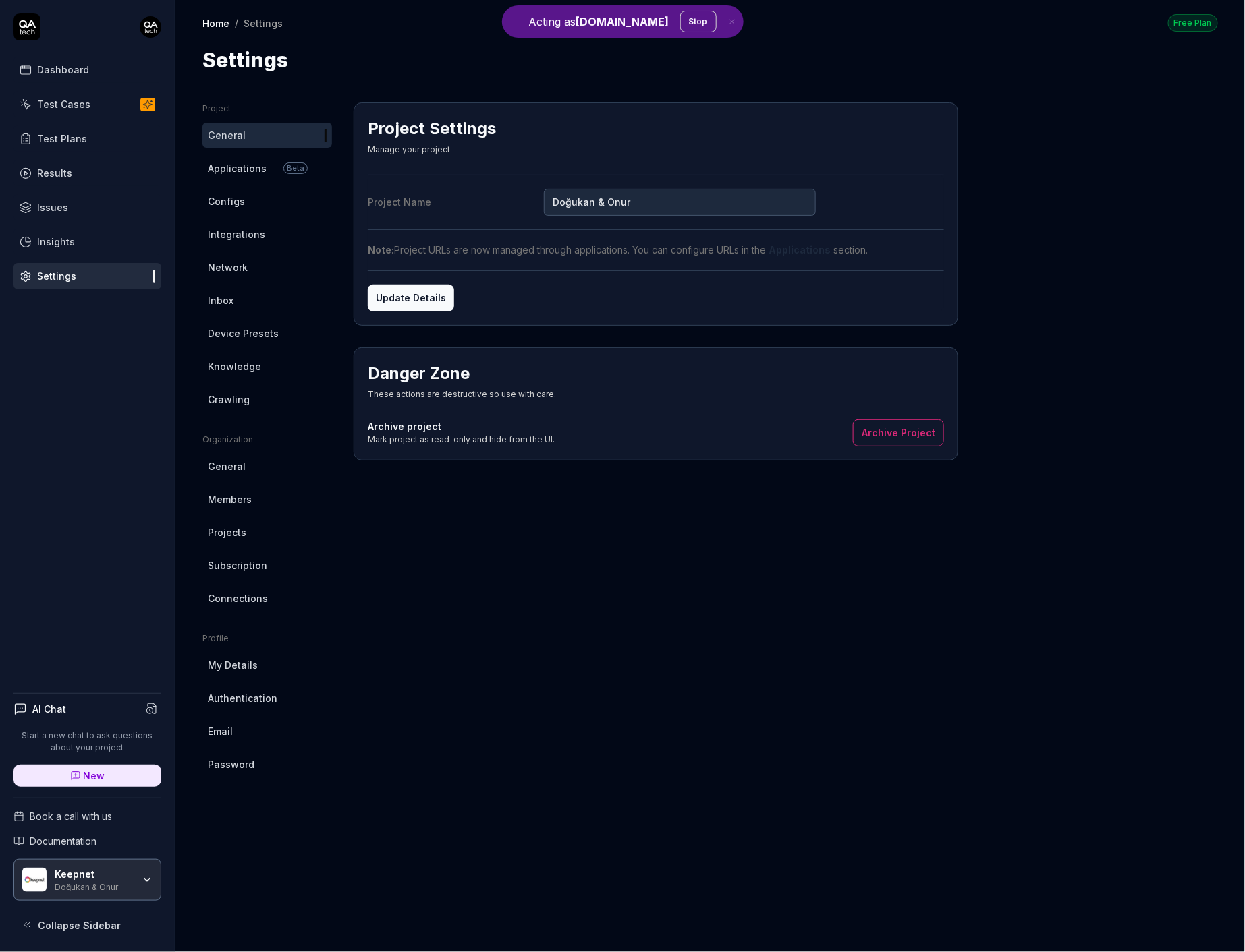
click at [246, 168] on span "Applications" at bounding box center [236, 169] width 58 height 14
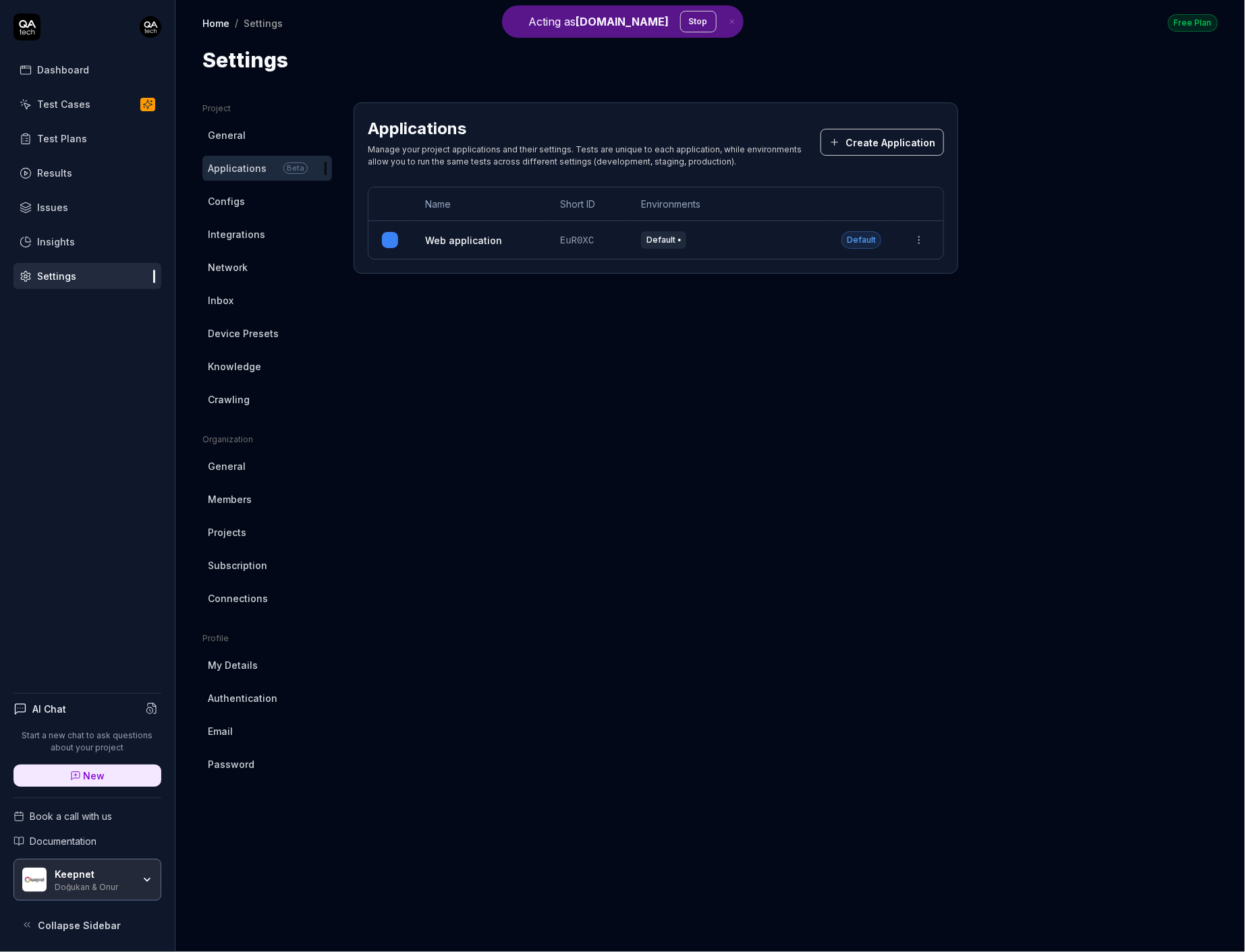
click at [113, 881] on div "Doğukan & Onur" at bounding box center [93, 886] width 78 height 11
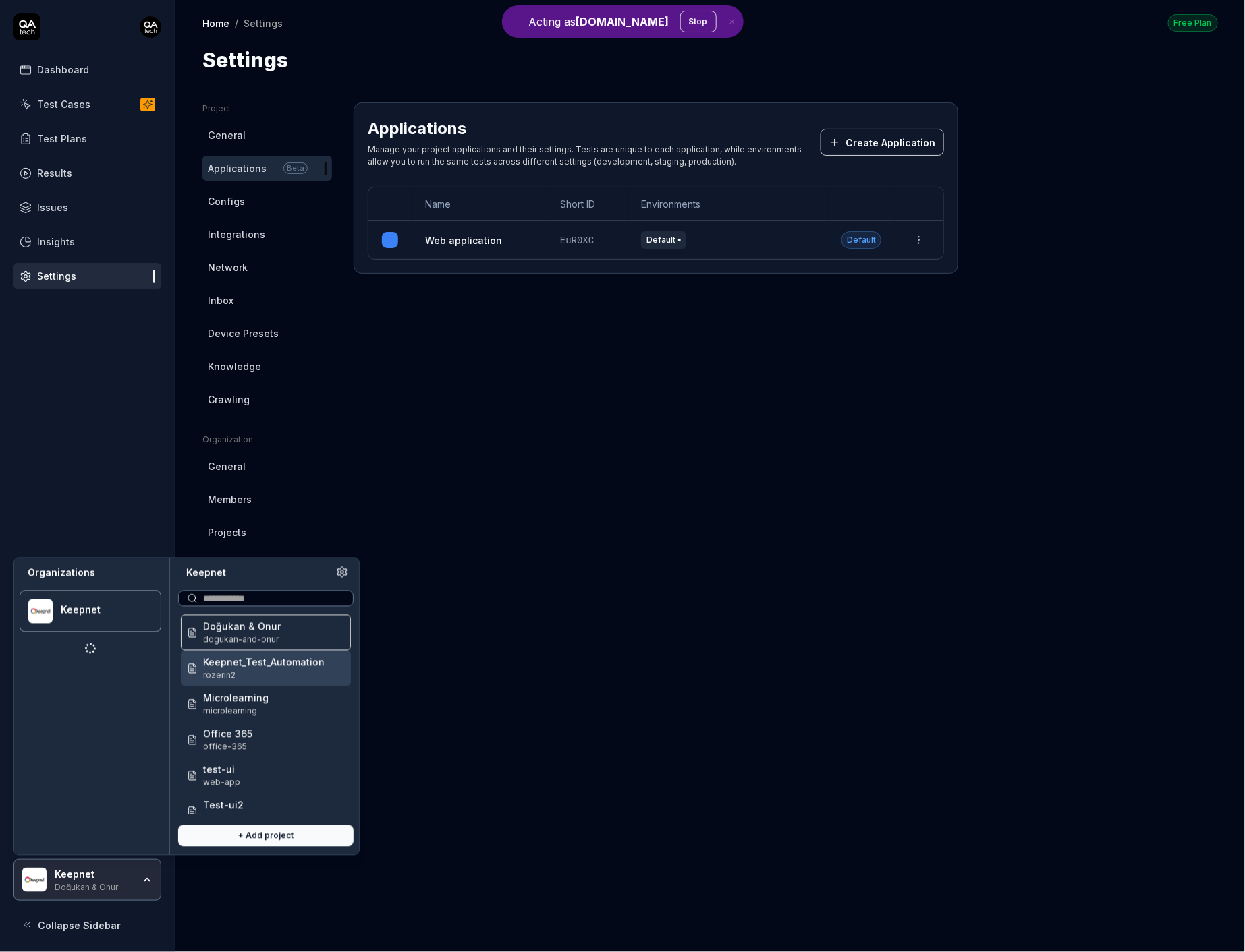
click at [250, 666] on span "Keepnet_Test_Automation" at bounding box center [263, 662] width 121 height 14
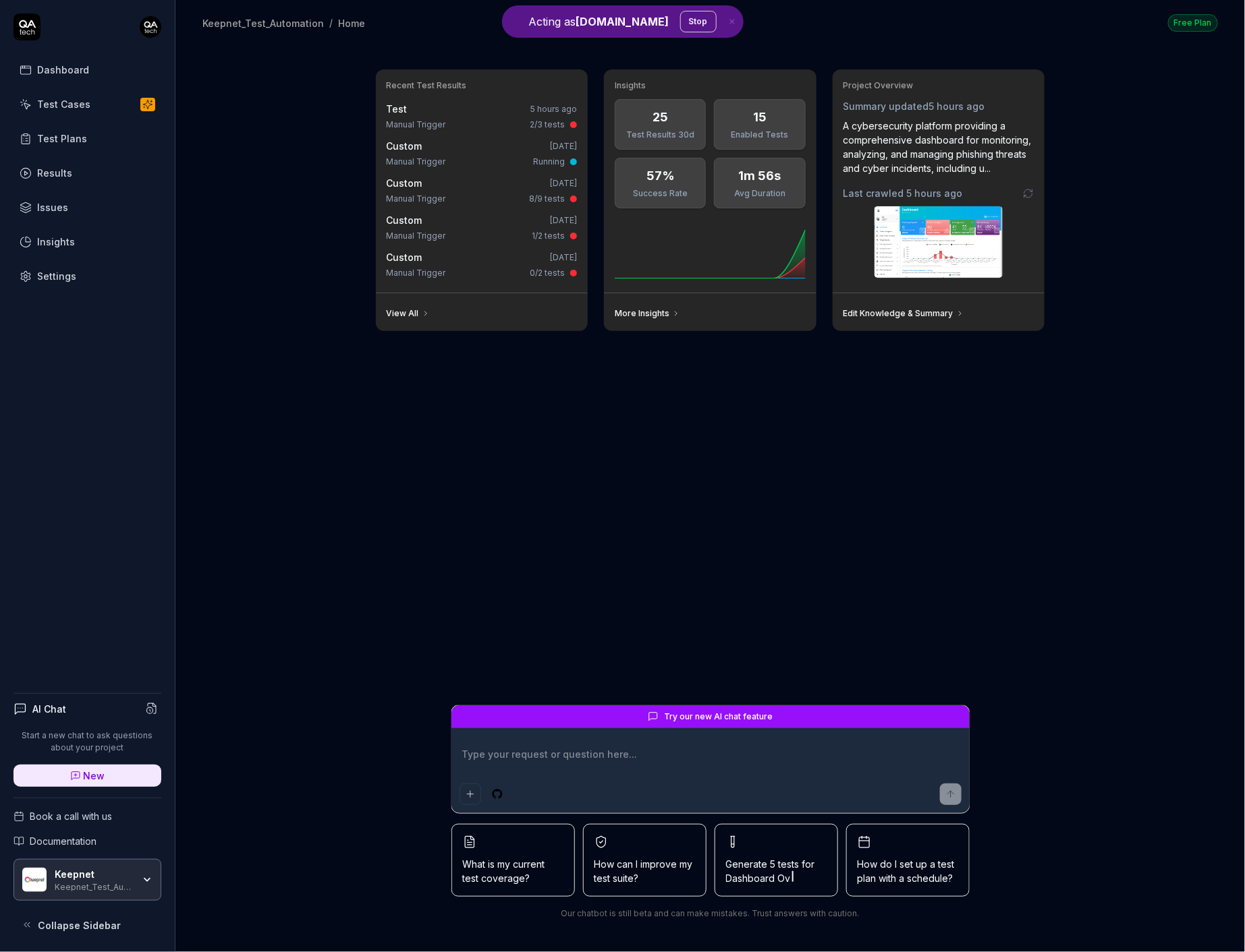
click at [97, 103] on link "Test Cases" at bounding box center [87, 103] width 148 height 26
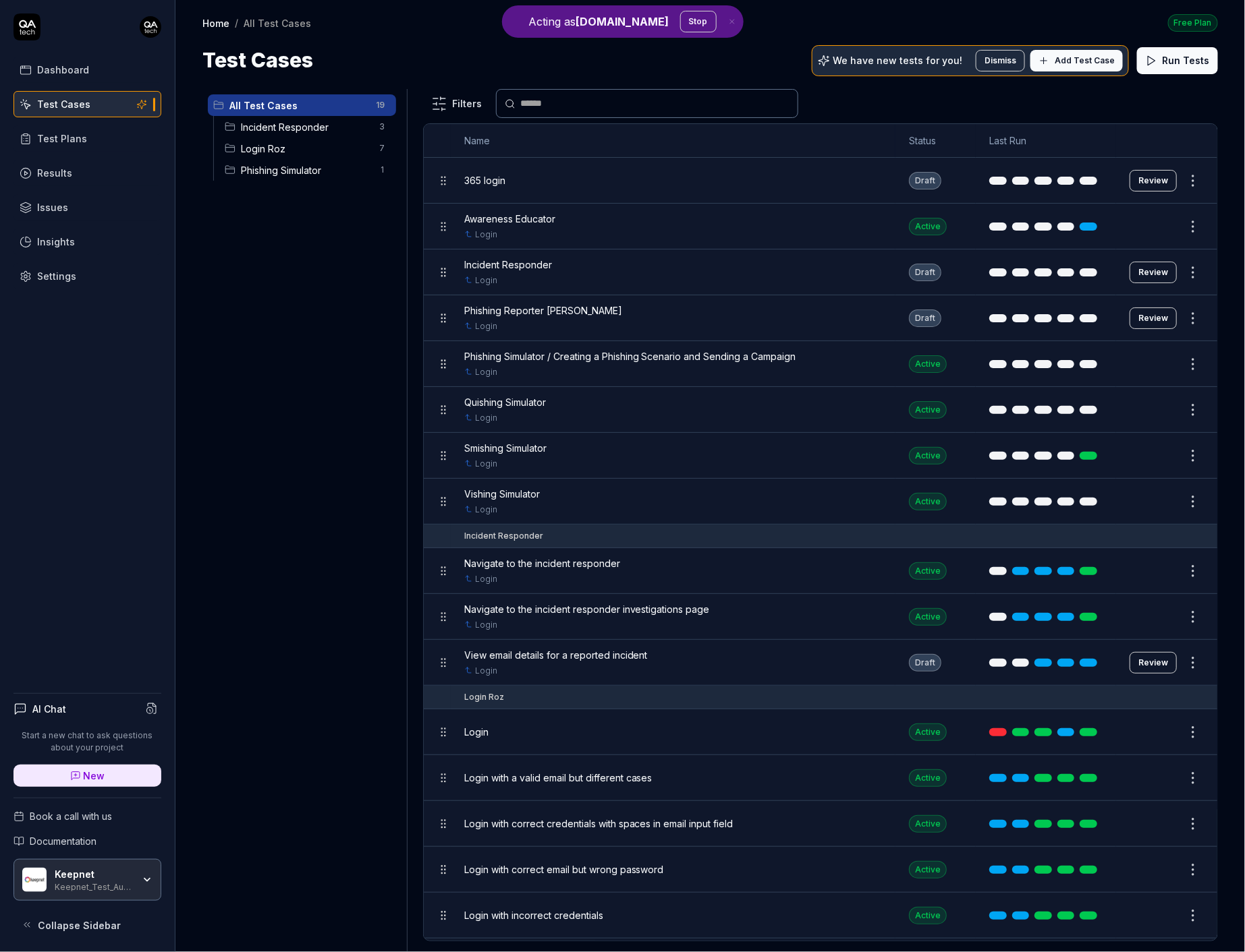
click at [503, 181] on span "365 login" at bounding box center [485, 180] width 41 height 14
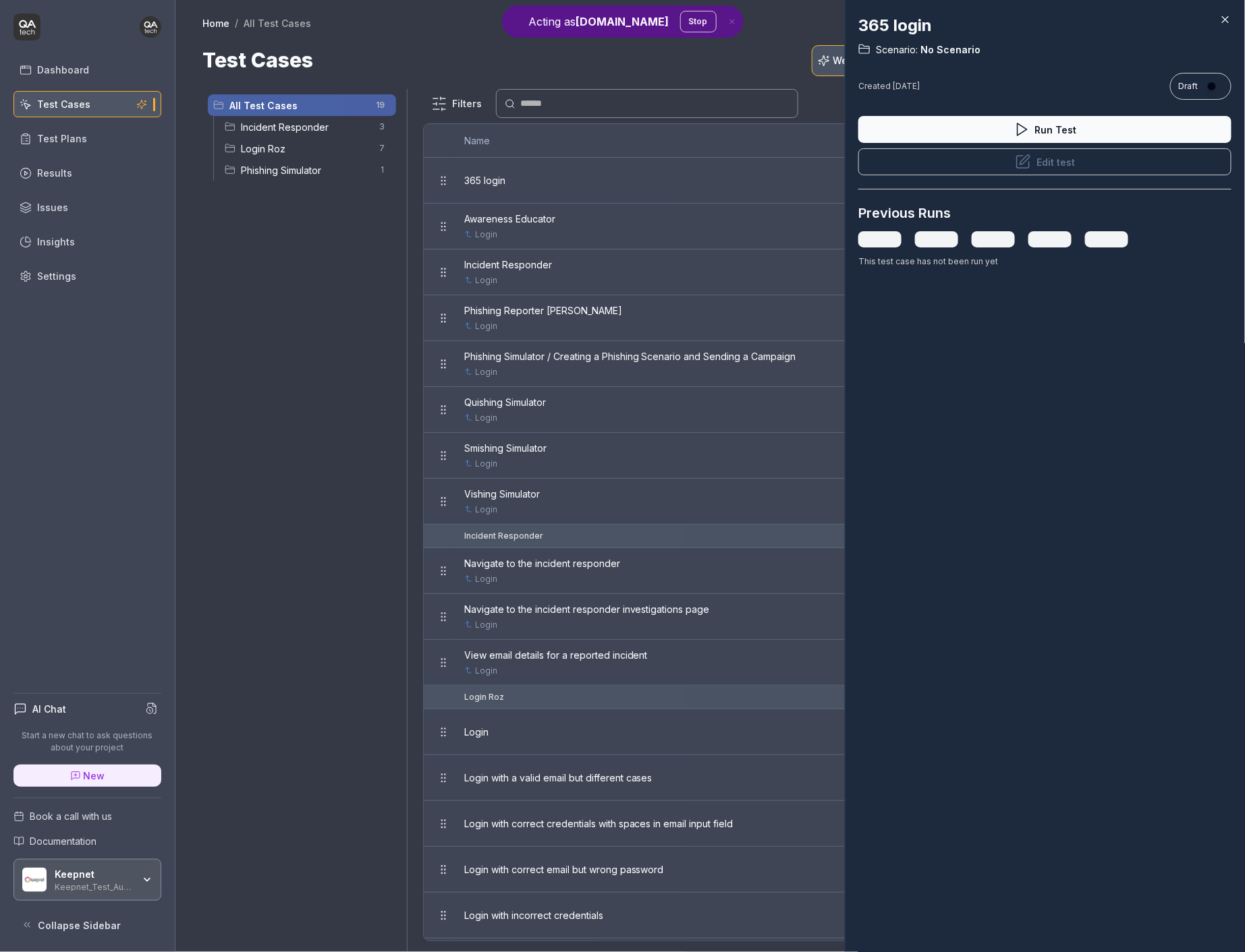
click at [1048, 167] on button "Edit test" at bounding box center [1045, 162] width 373 height 27
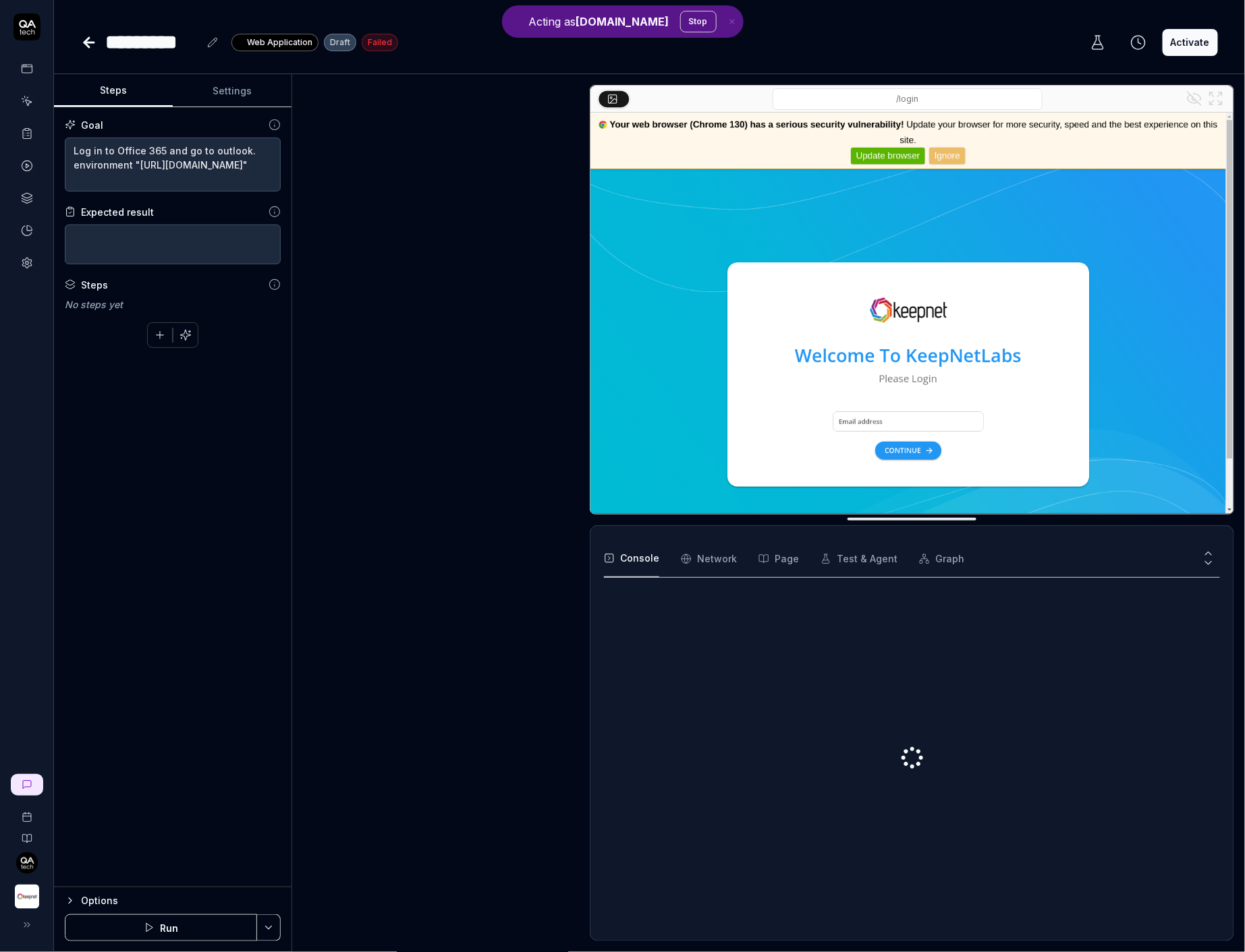
type textarea "*"
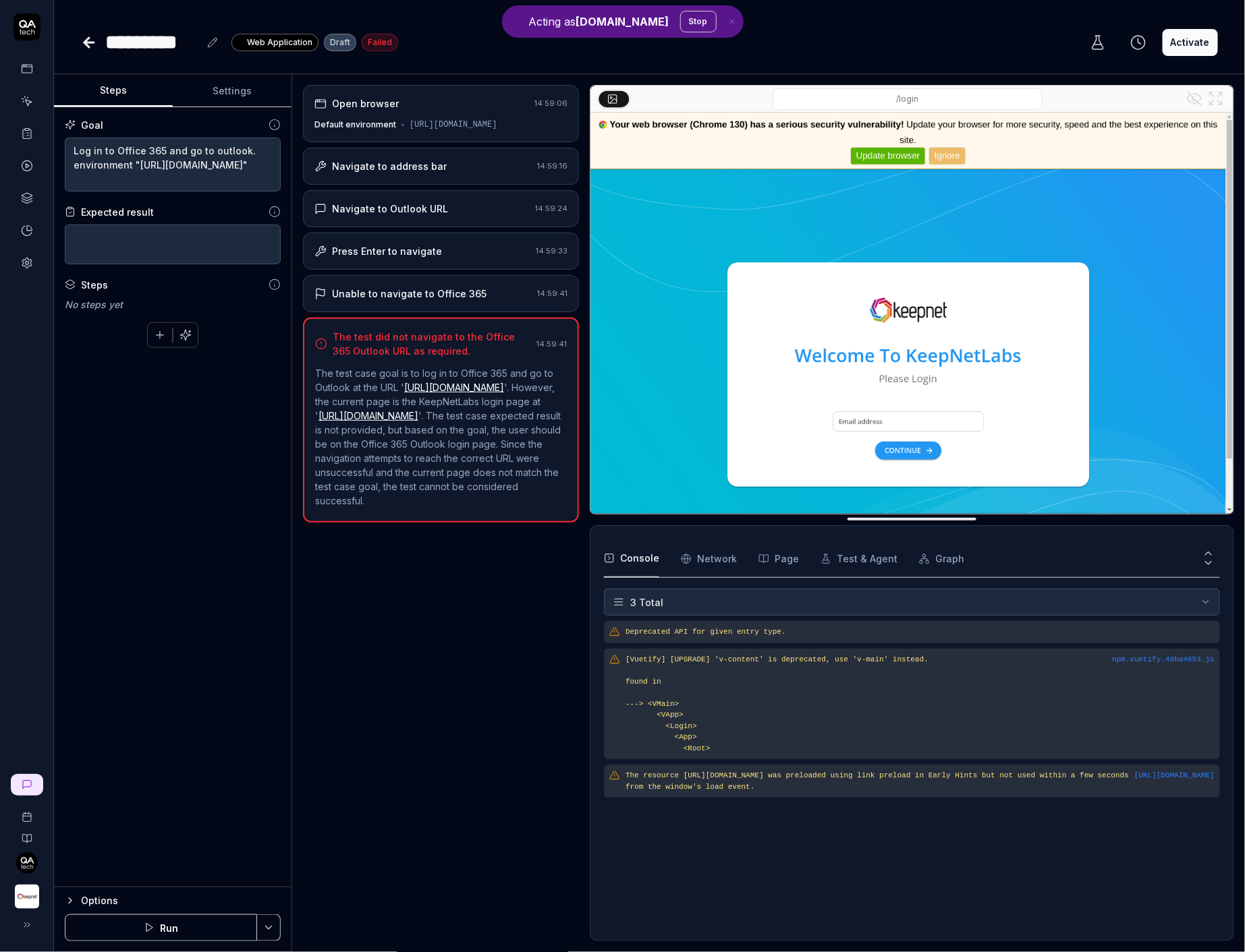
click at [910, 118] on img at bounding box center [912, 313] width 643 height 401
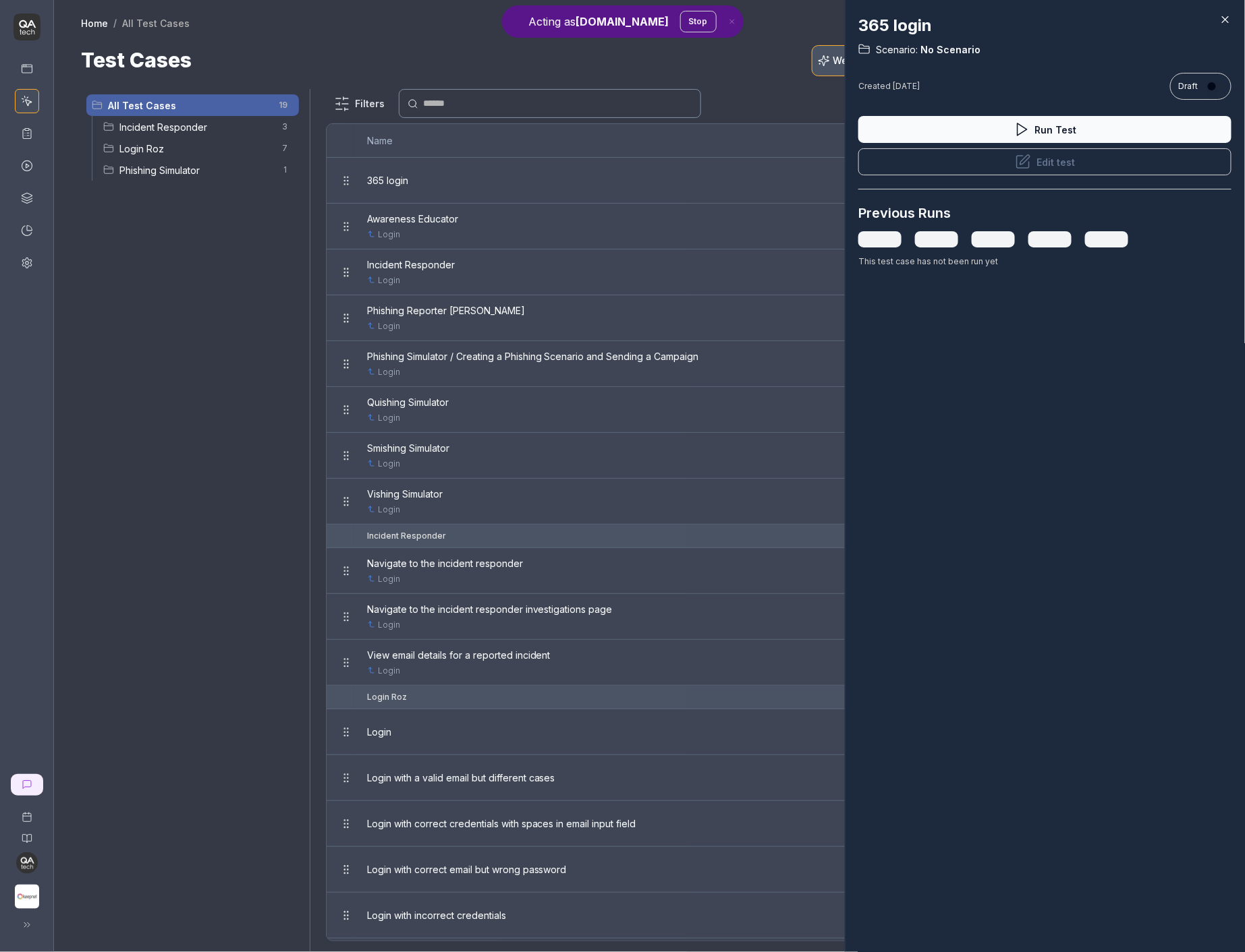
click at [578, 435] on div at bounding box center [622, 476] width 1245 height 952
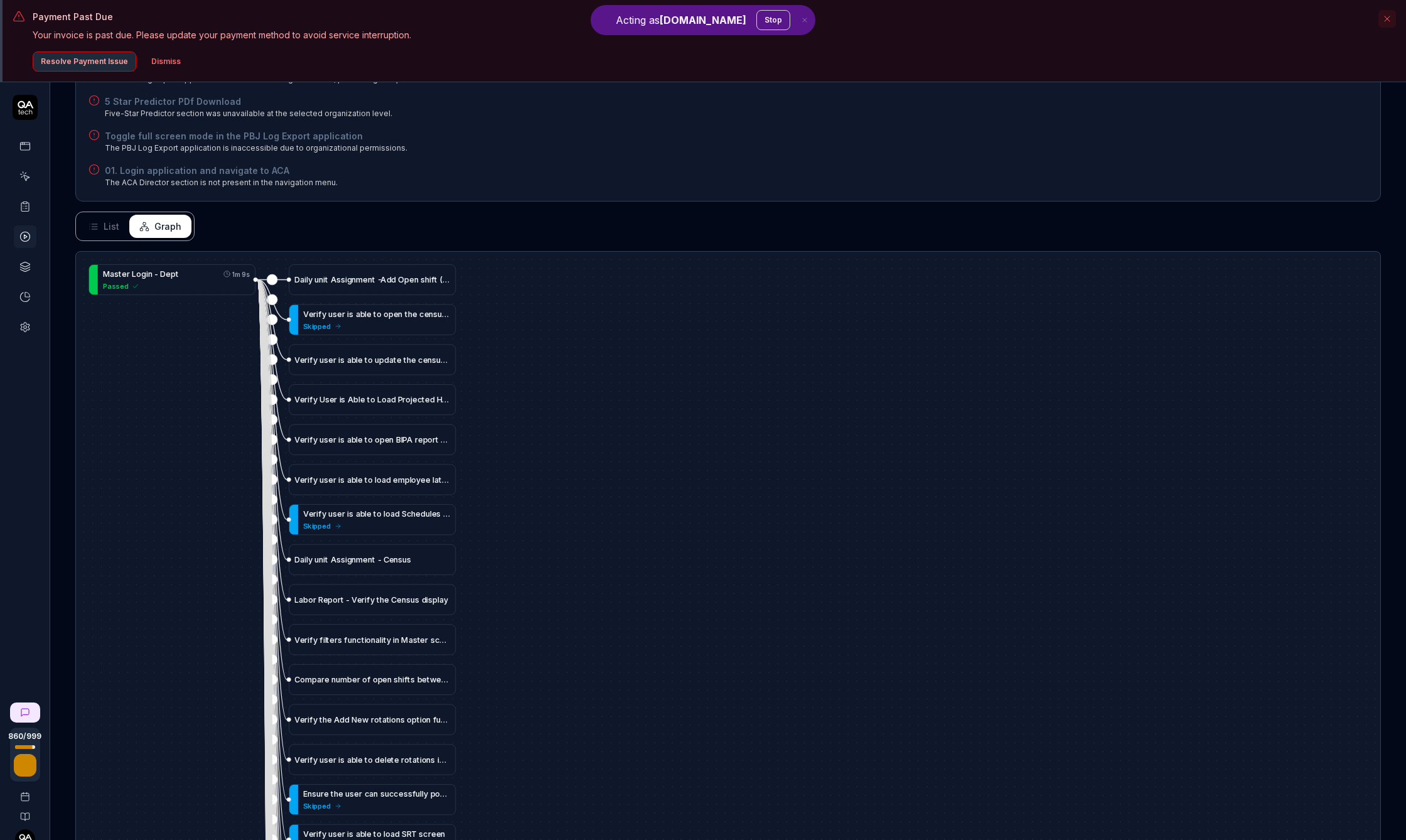
scroll to position [527, 0]
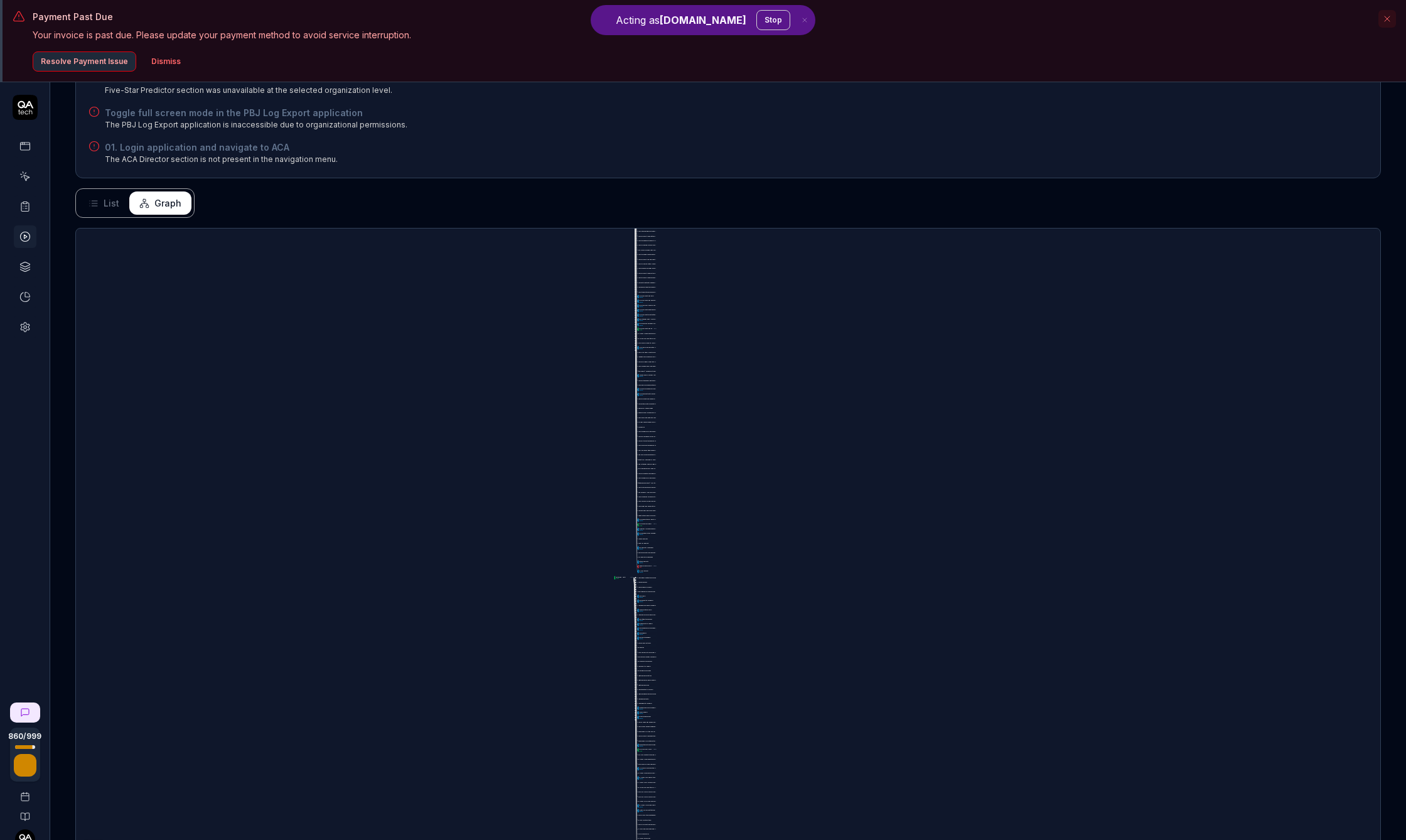
drag, startPoint x: 739, startPoint y: 439, endPoint x: 708, endPoint y: 232, distance: 209.3
click at [709, 234] on div "A d d s e c o n d a r y p o s i t i o n s t o a n e m p l o y e e M [PERSON_NAM…" at bounding box center [728, 564] width 1305 height 670
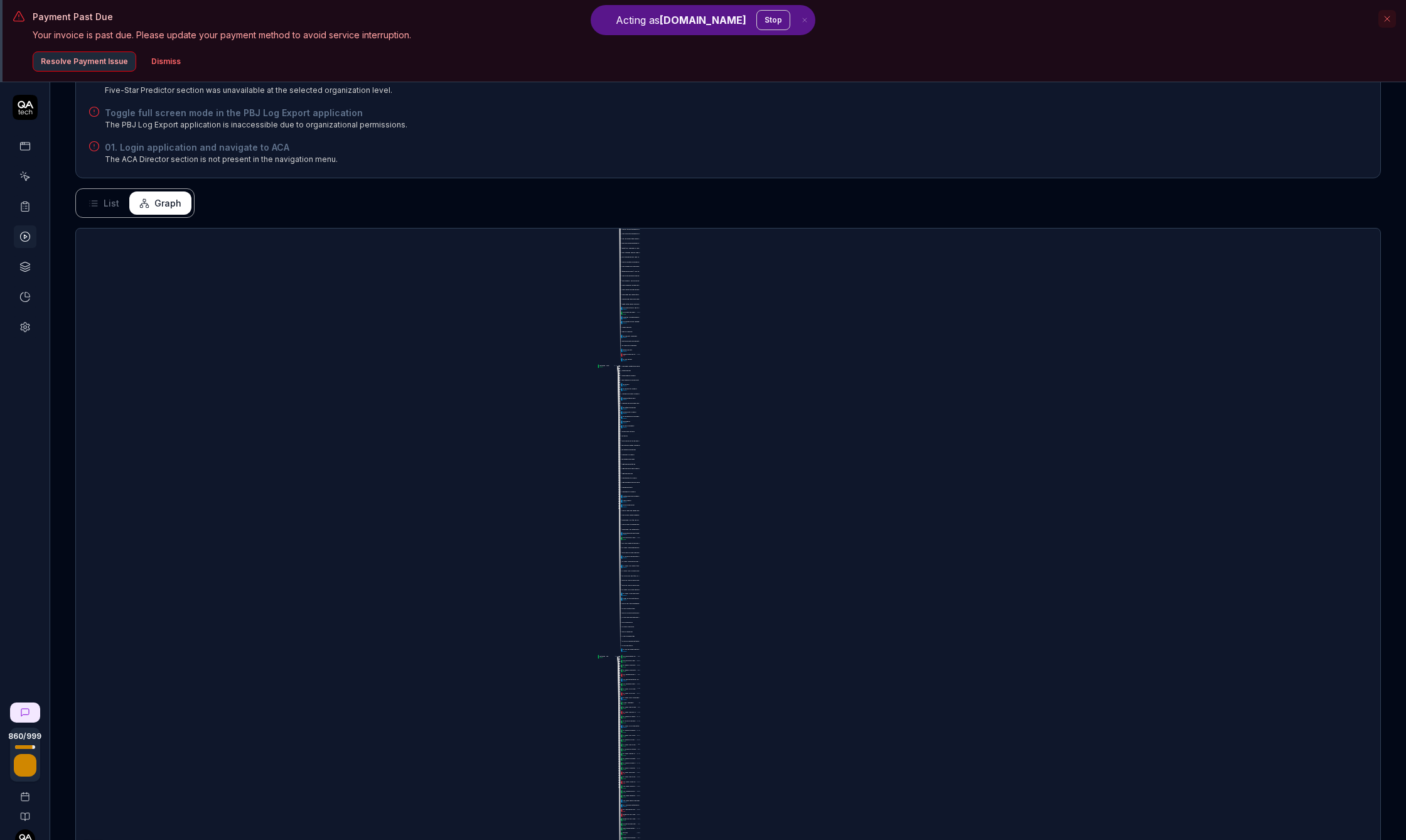
drag, startPoint x: 738, startPoint y: 527, endPoint x: 687, endPoint y: 162, distance: 368.5
click at [687, 164] on div "Status Stopped Manual by [DOMAIN_NAME] Started 2 hours ago Duration 6m 56s 233 …" at bounding box center [728, 275] width 1356 height 1299
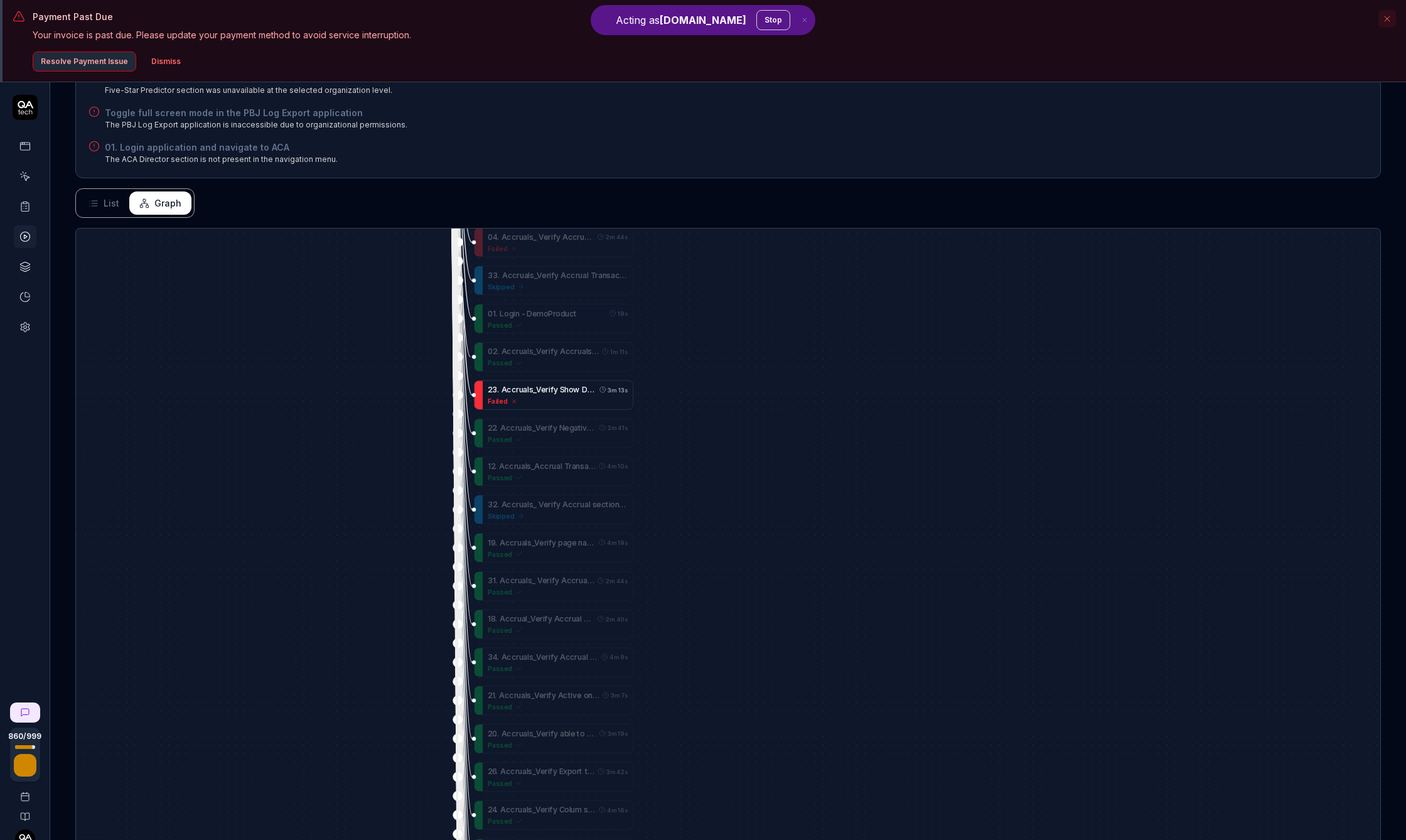
click at [577, 387] on span "w" at bounding box center [576, 389] width 7 height 9
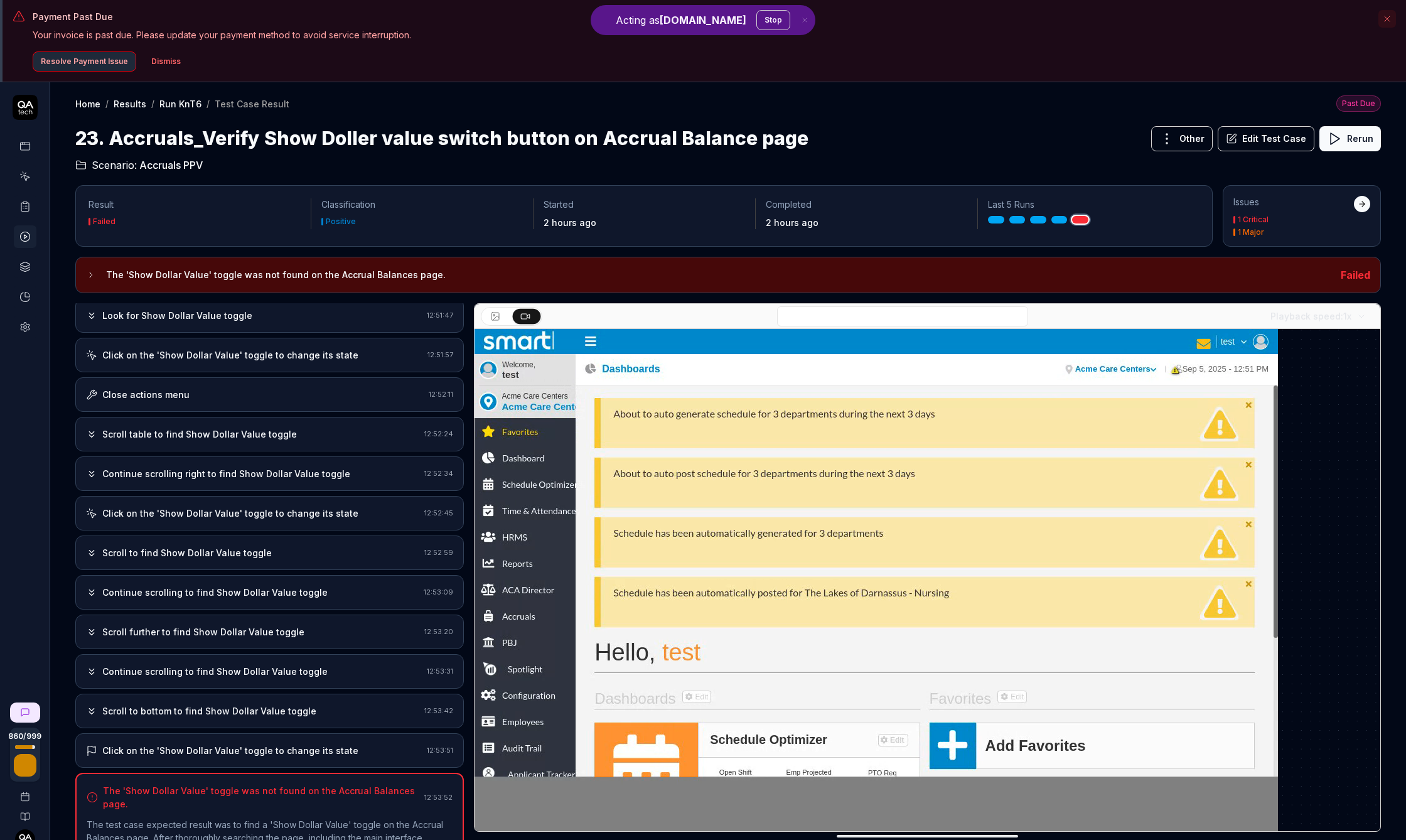
scroll to position [81, 0]
